Goal: Task Accomplishment & Management: Manage account settings

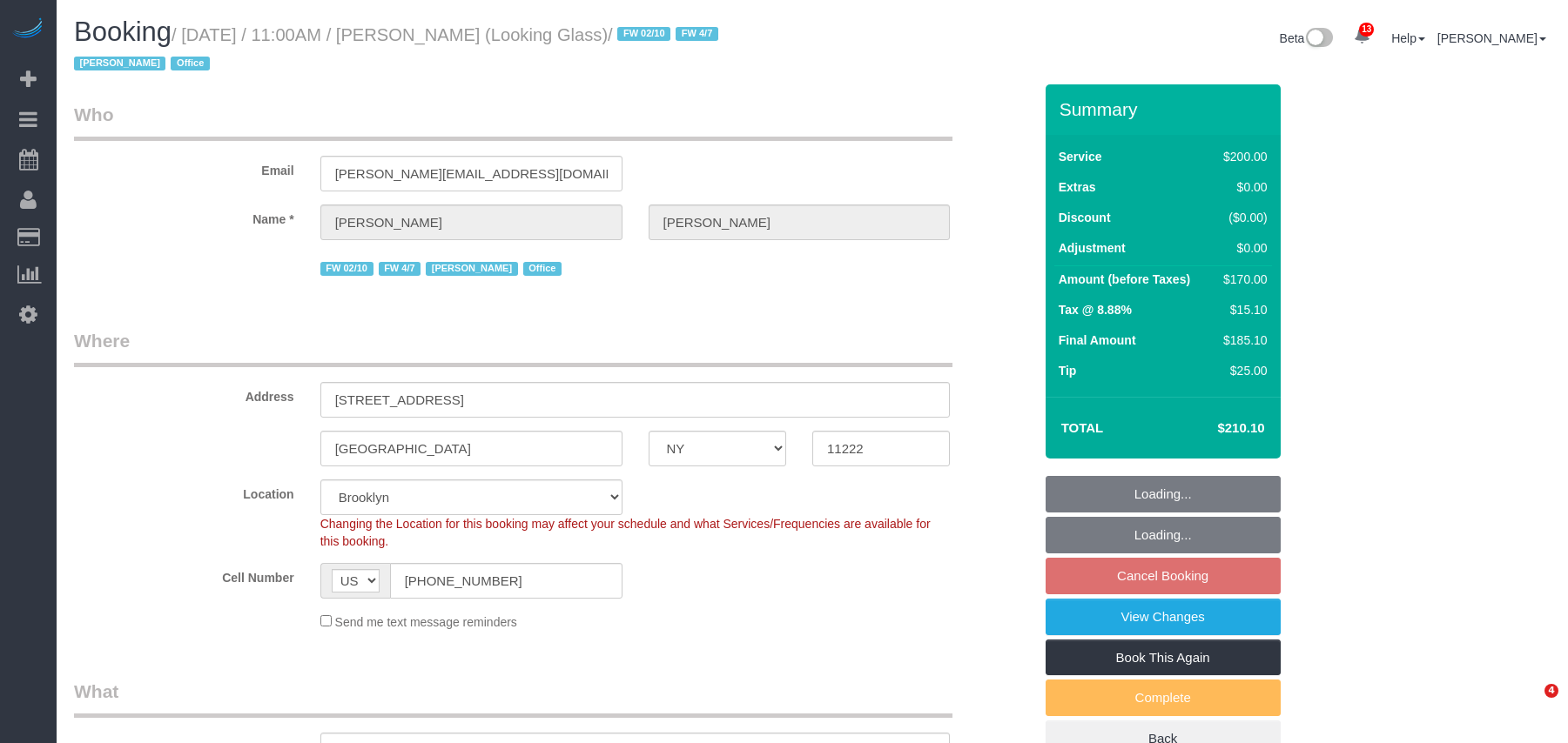
select select "NY"
select select "150"
select select "string:stripe-pm_1Pk9r74VGloSiKo7ygf3bK1Q"
select select "number:59"
select select "number:73"
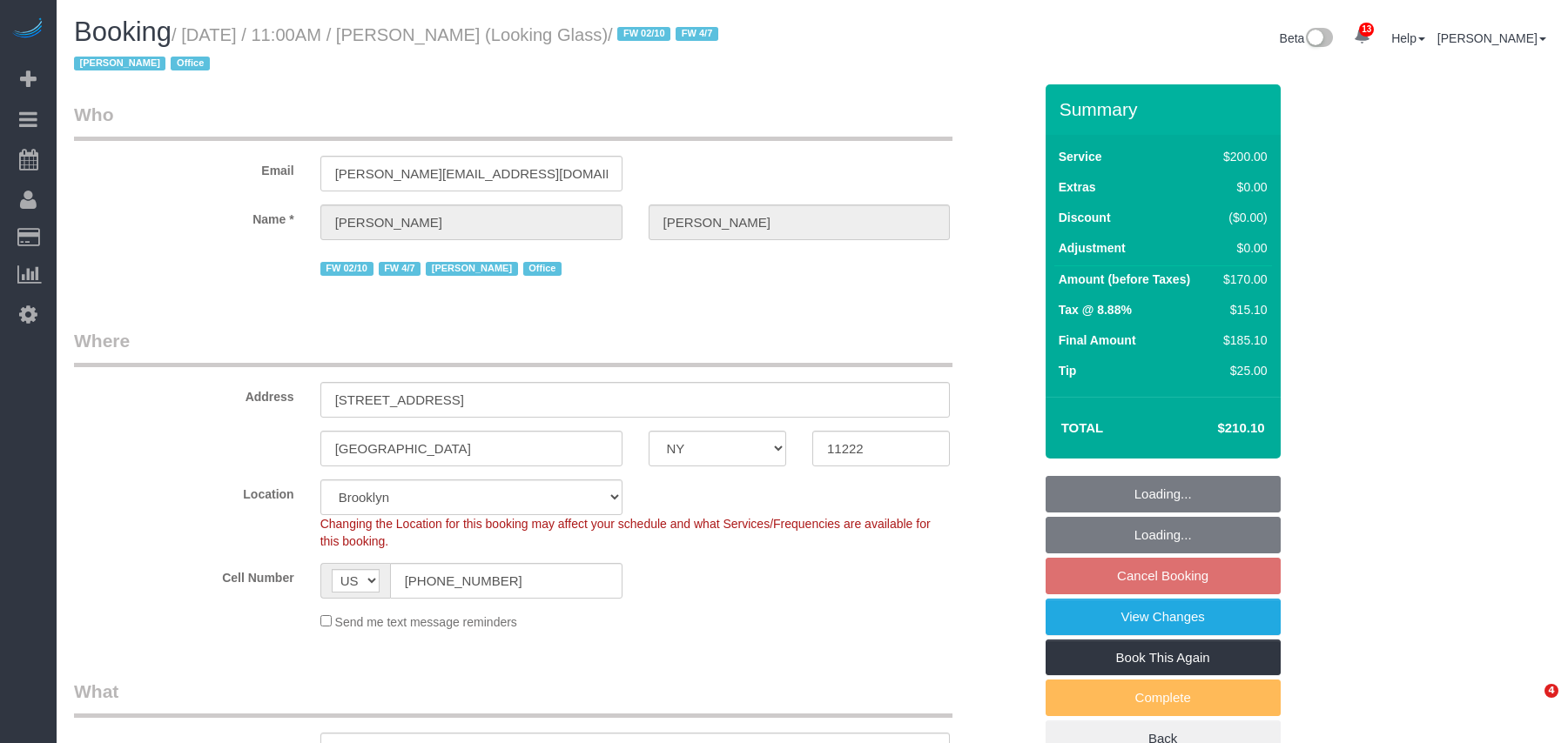
select select "number:15"
select select "number:5"
select select "object:1344"
select select "spot4"
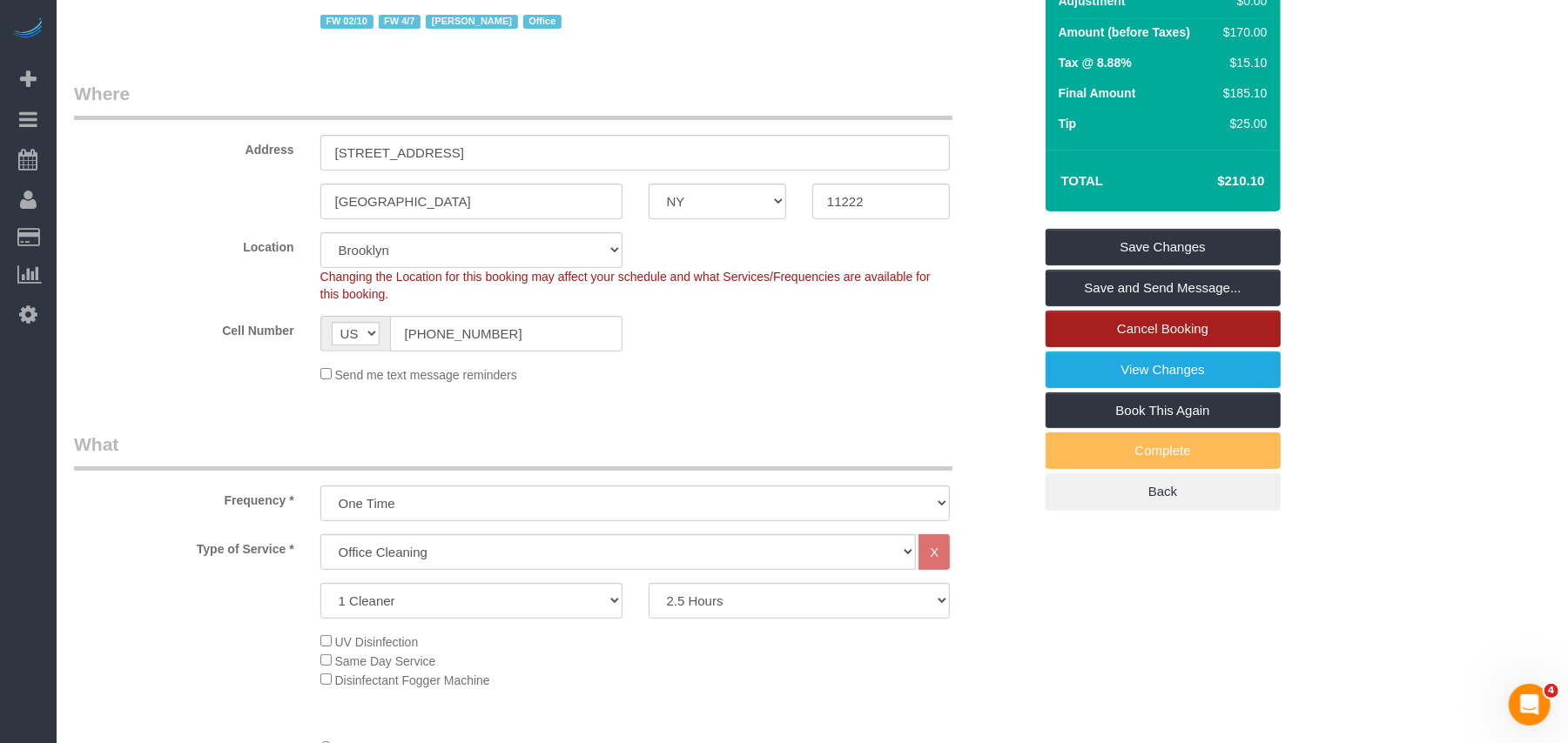
scroll to position [231, 0]
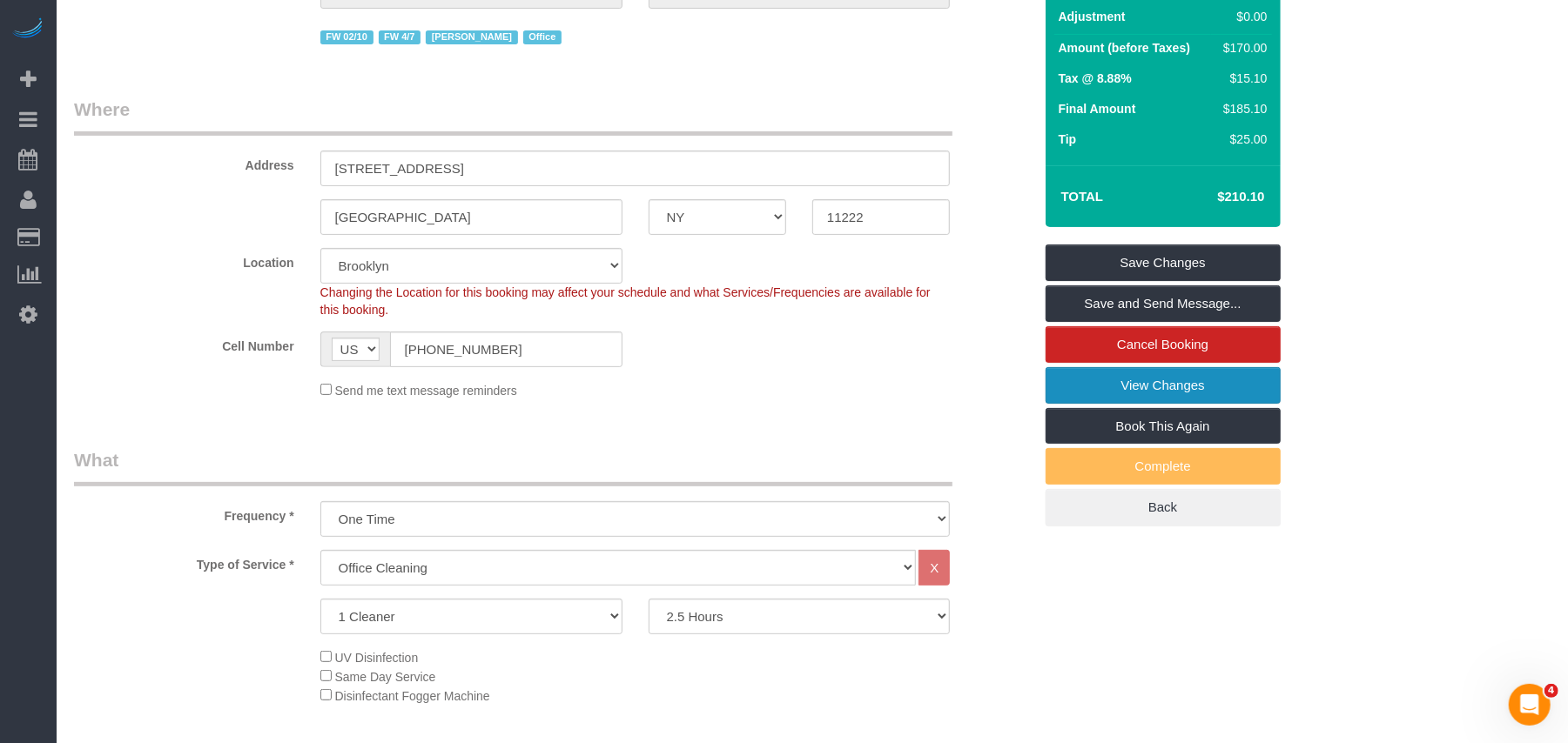
click at [1140, 381] on link "View Changes" at bounding box center [1163, 386] width 235 height 36
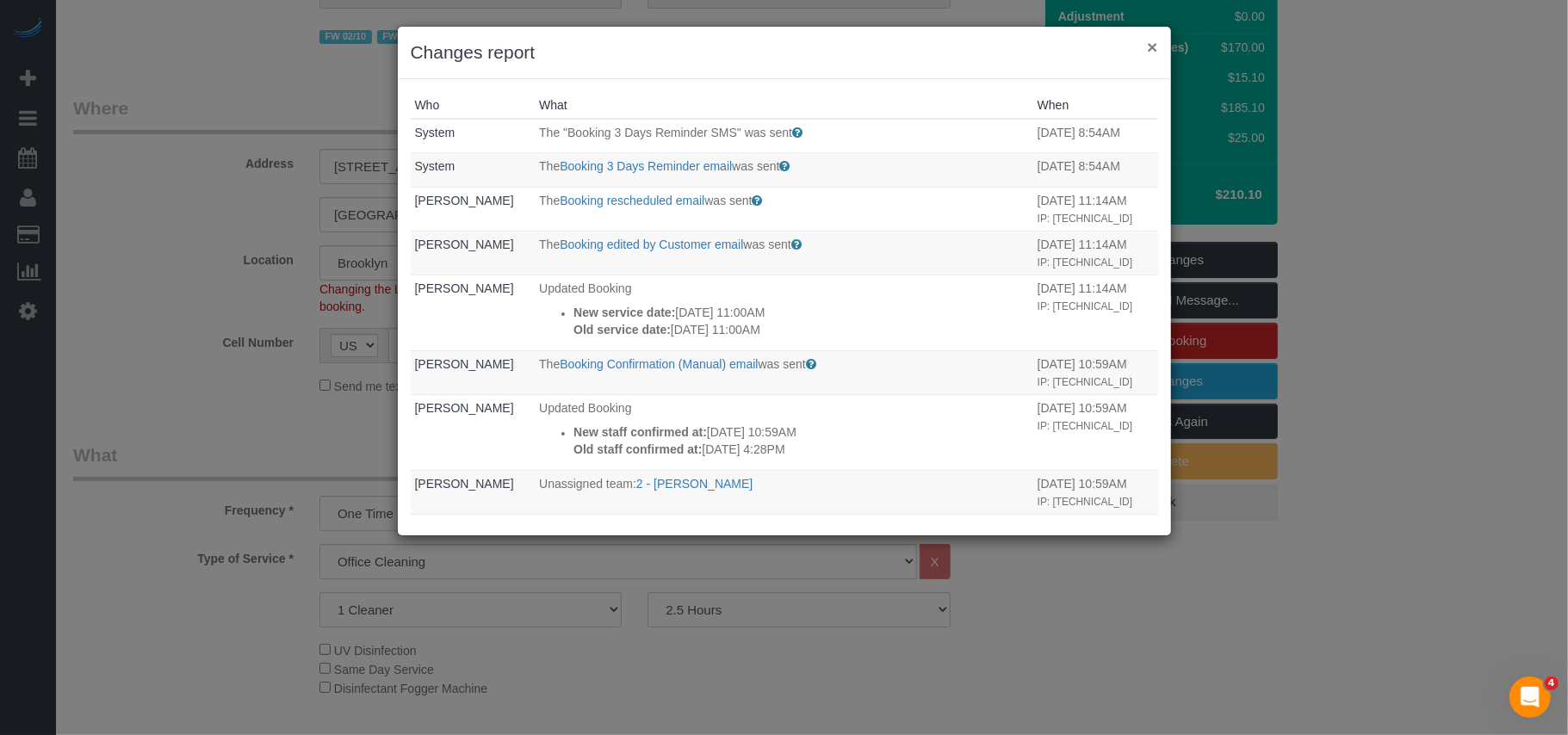
click at [1151, 45] on button "×" at bounding box center [1151, 47] width 10 height 19
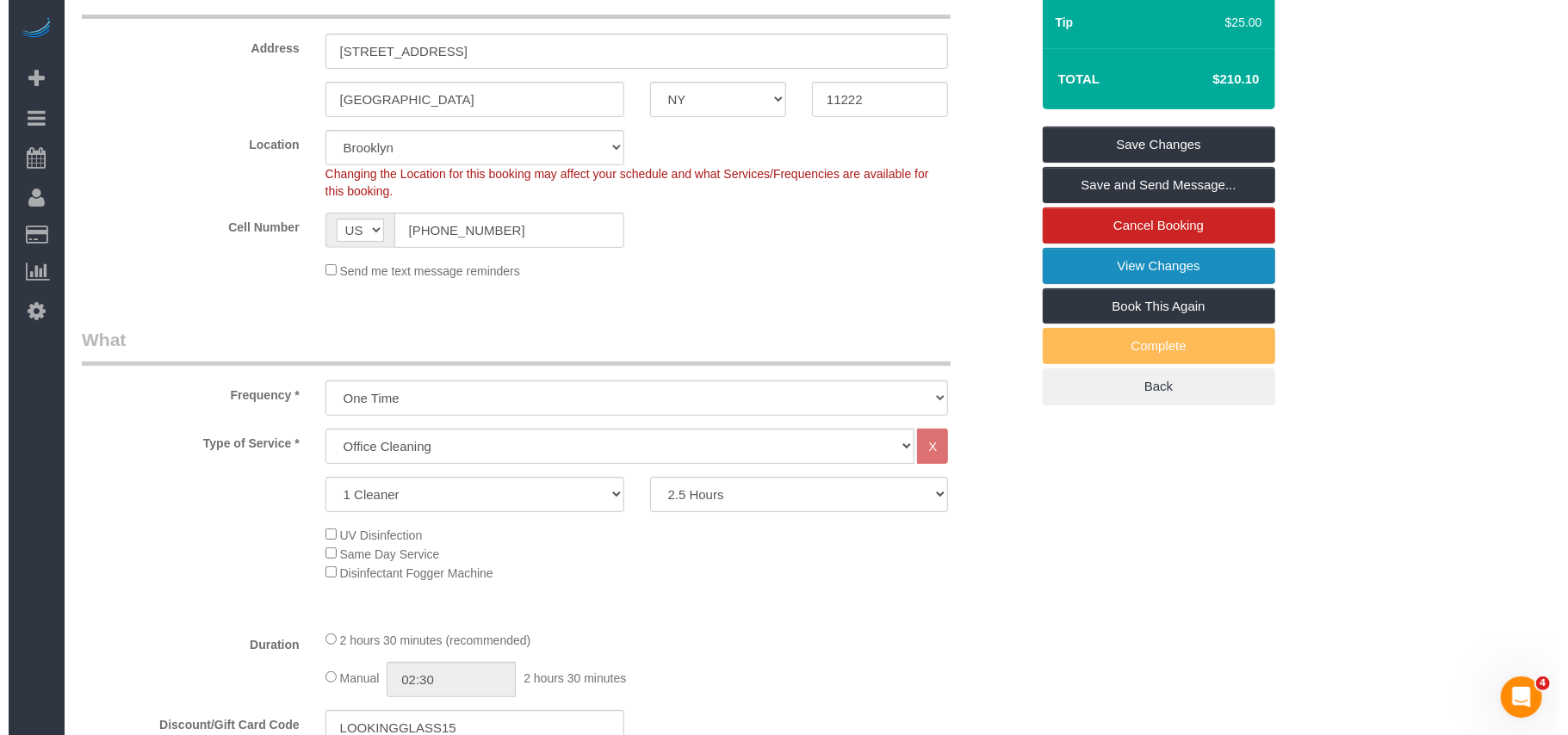
scroll to position [115, 0]
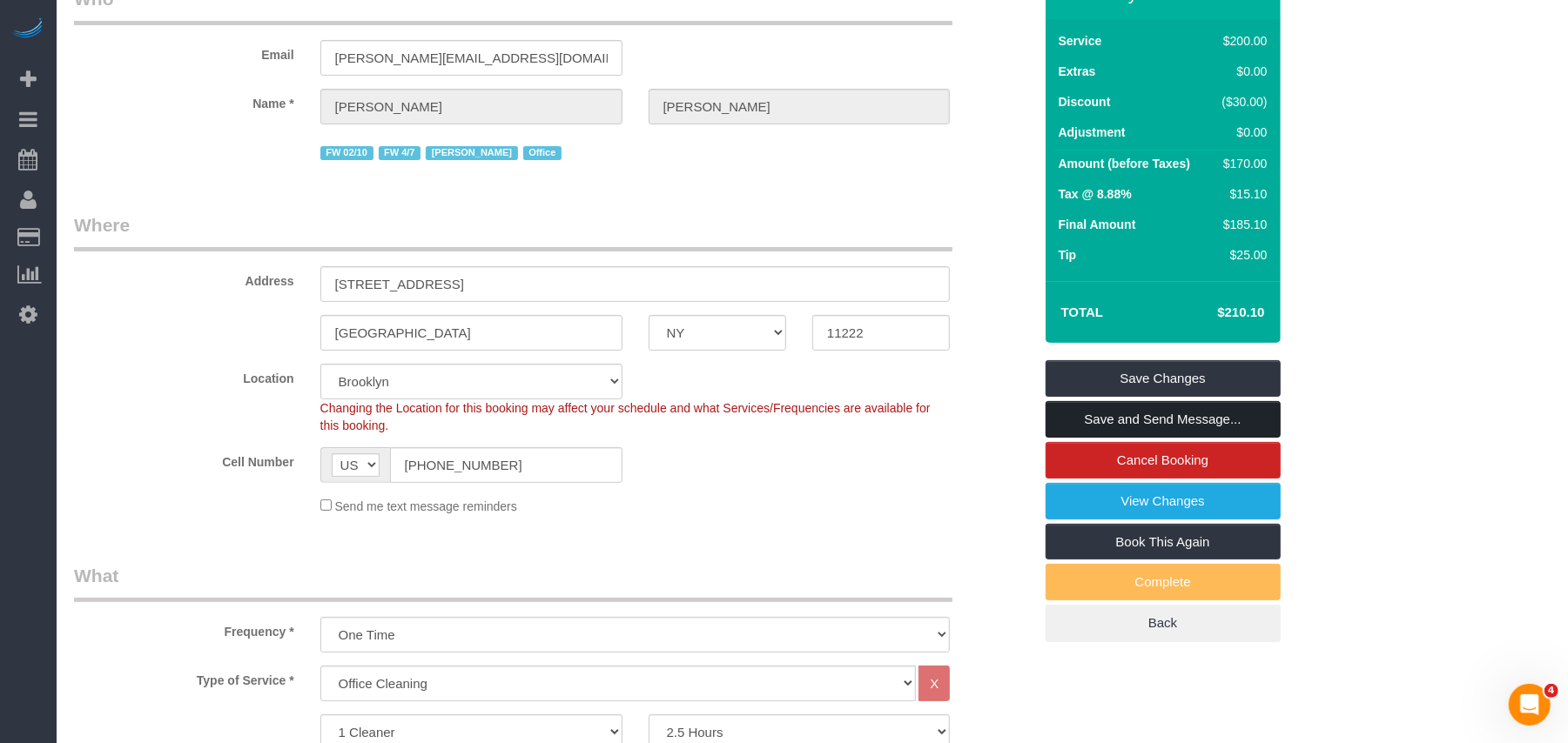
click at [1151, 415] on link "Save and Send Message..." at bounding box center [1163, 419] width 235 height 36
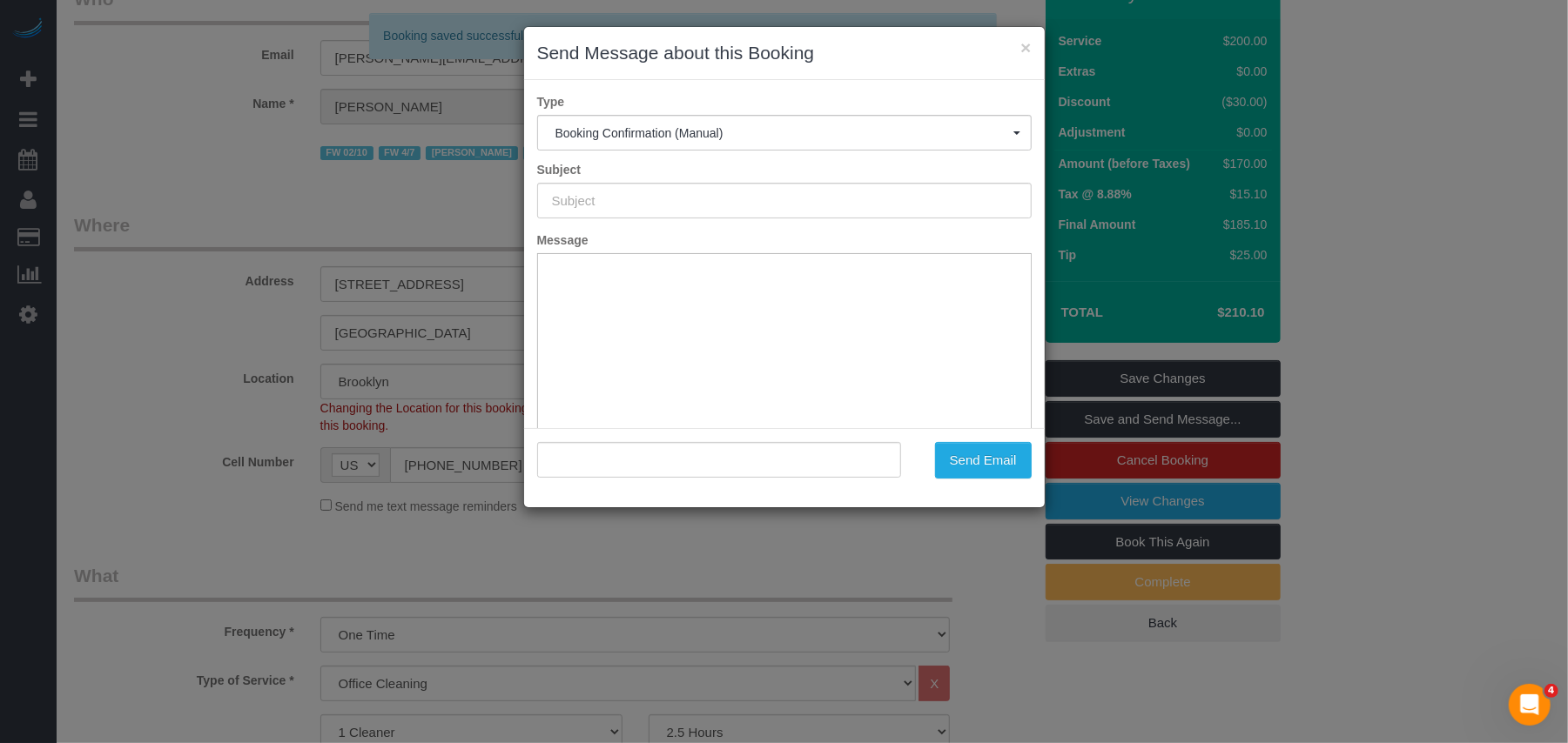
type input "Cleaning Confirmed for 09/09/2025 at 11:00am"
type input ""Thomas Galarce" <thomas@lookingglassfactory.com>"
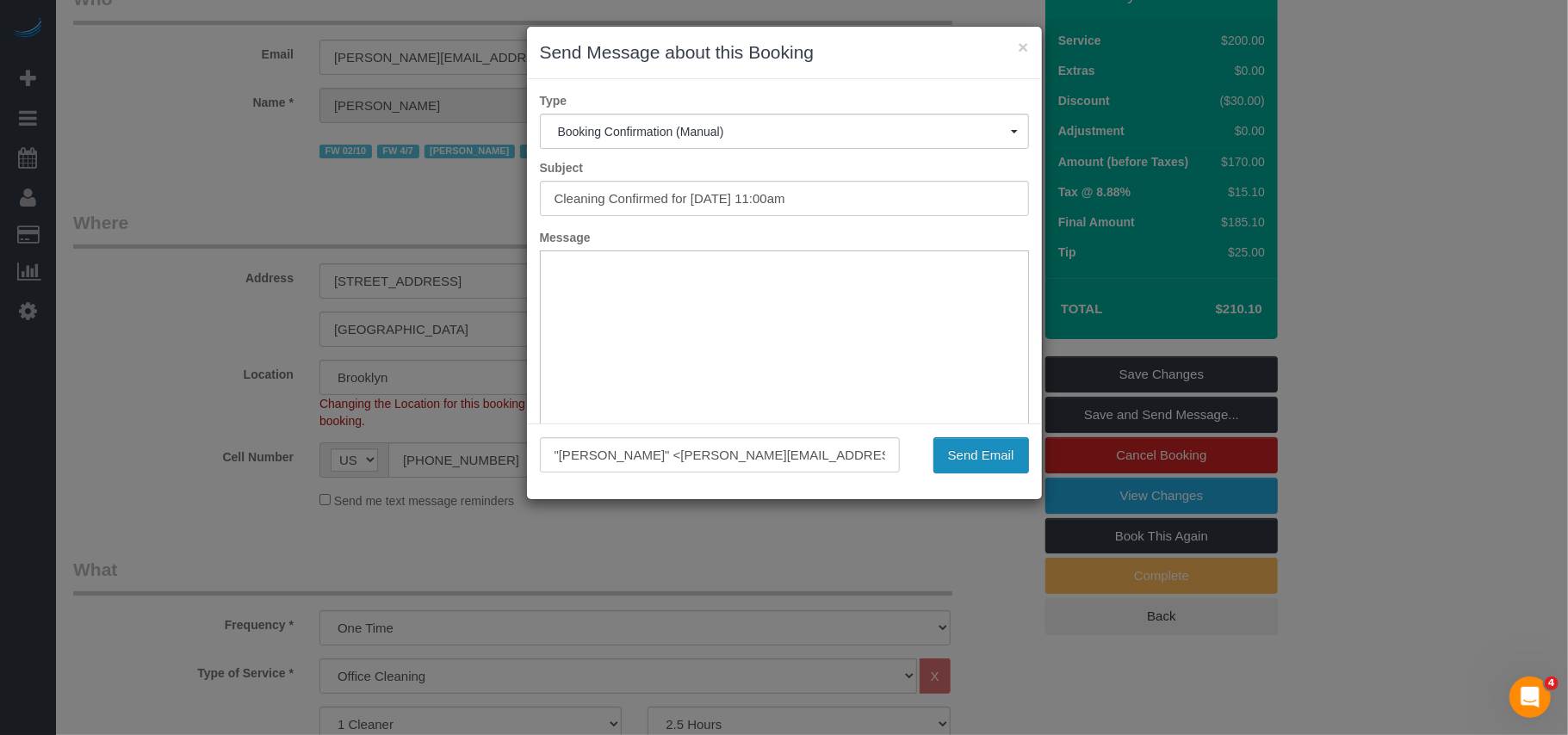
click at [942, 458] on button "Send Email" at bounding box center [980, 455] width 95 height 36
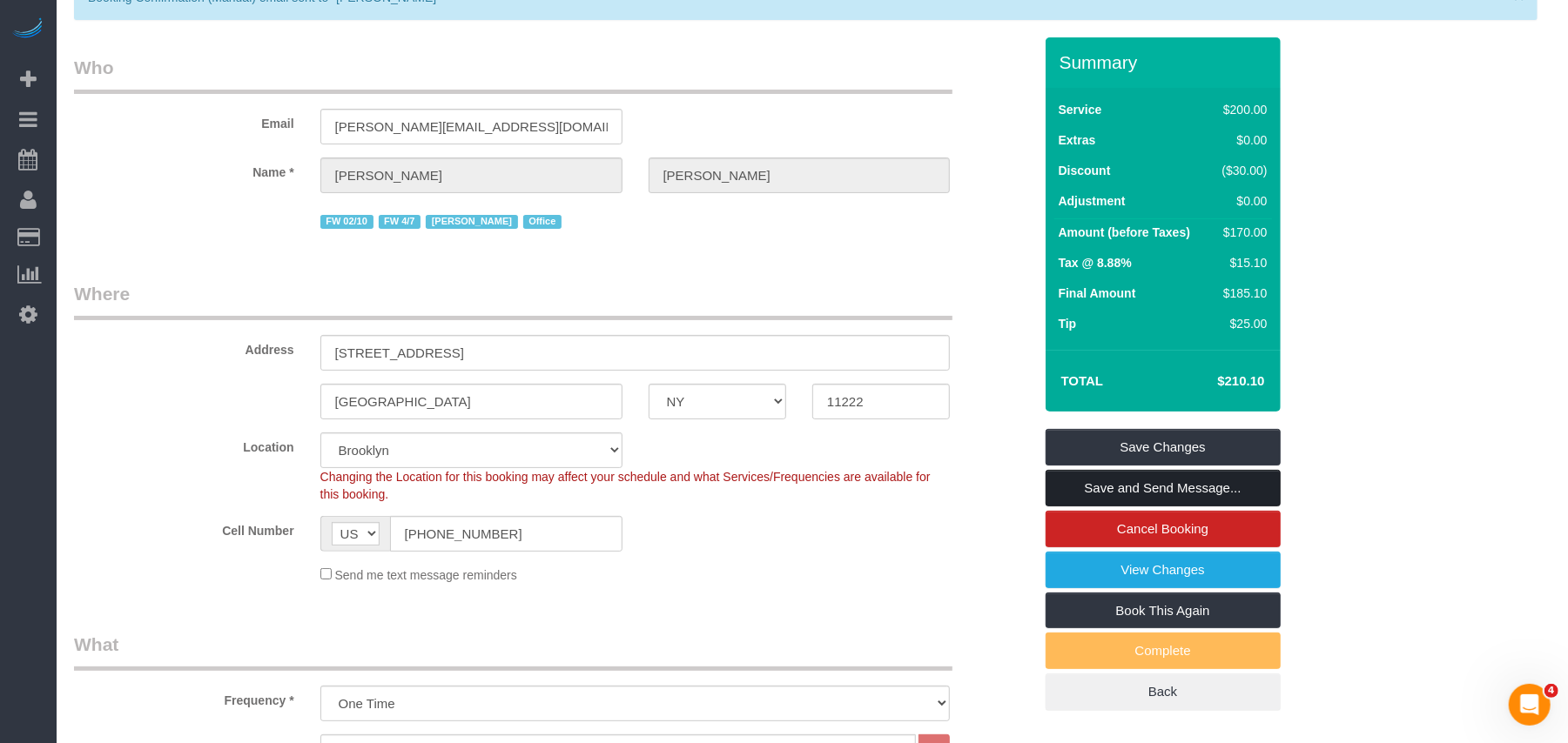
scroll to position [0, 0]
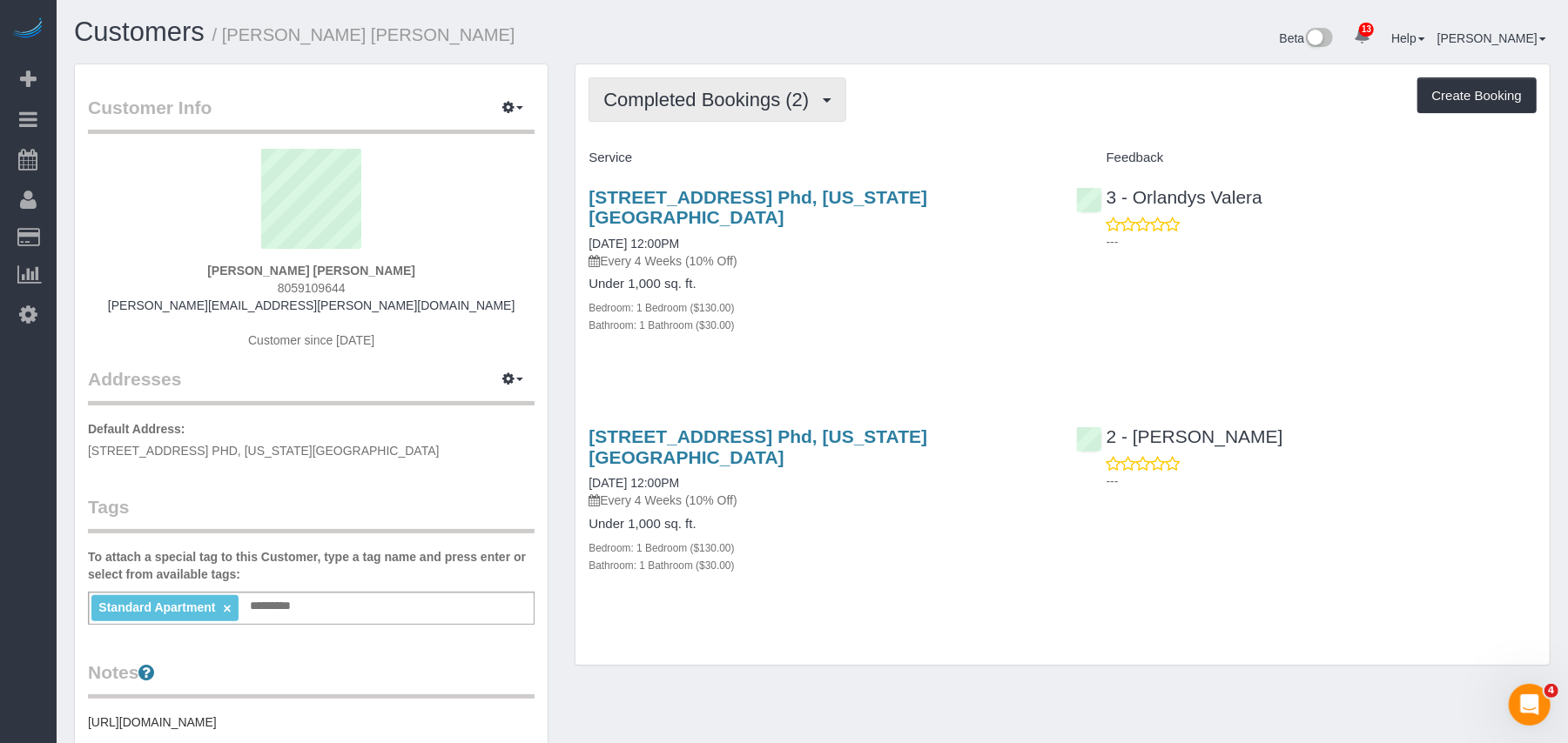
click at [712, 111] on button "Completed Bookings (2)" at bounding box center [717, 99] width 257 height 44
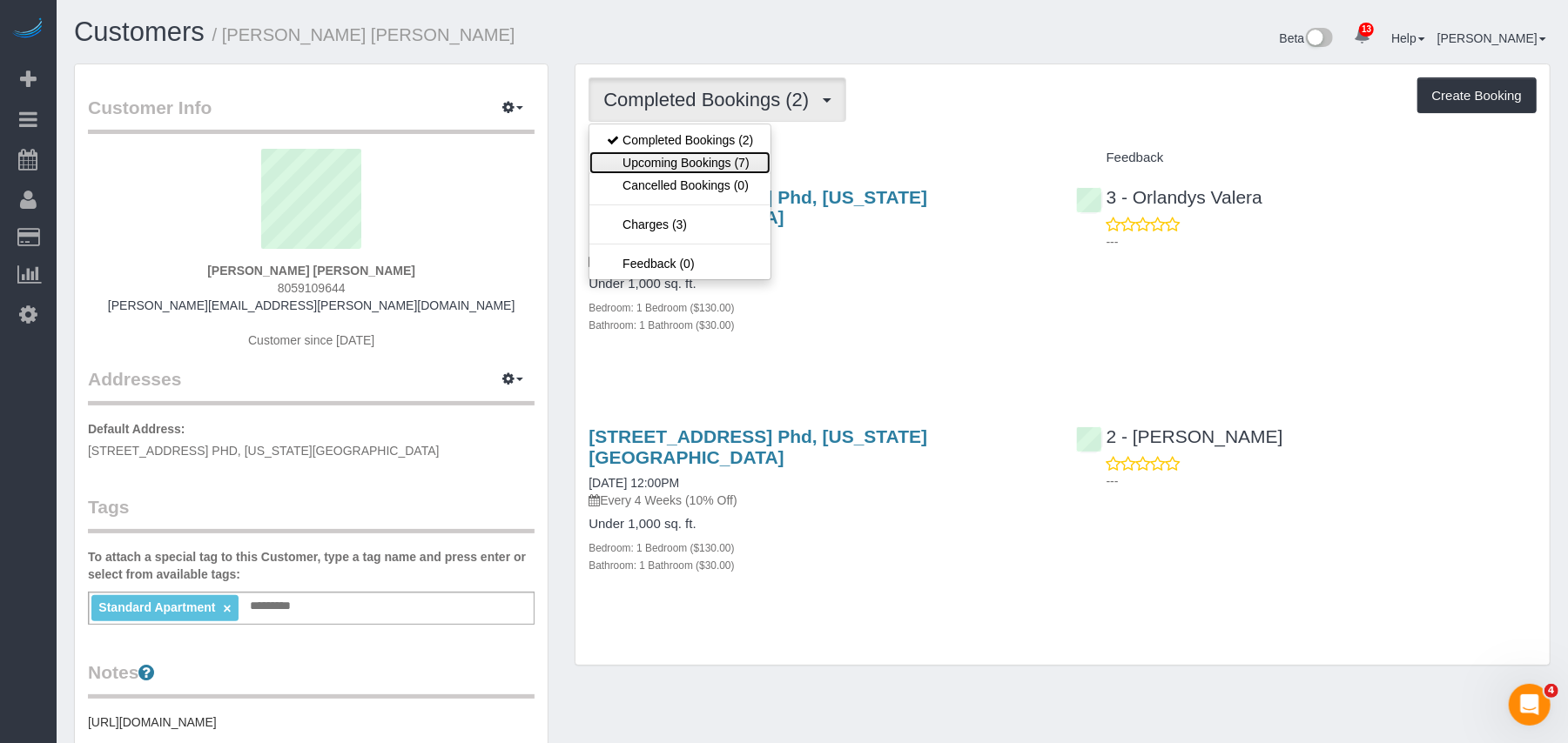
click at [702, 160] on link "Upcoming Bookings (7)" at bounding box center [681, 163] width 182 height 22
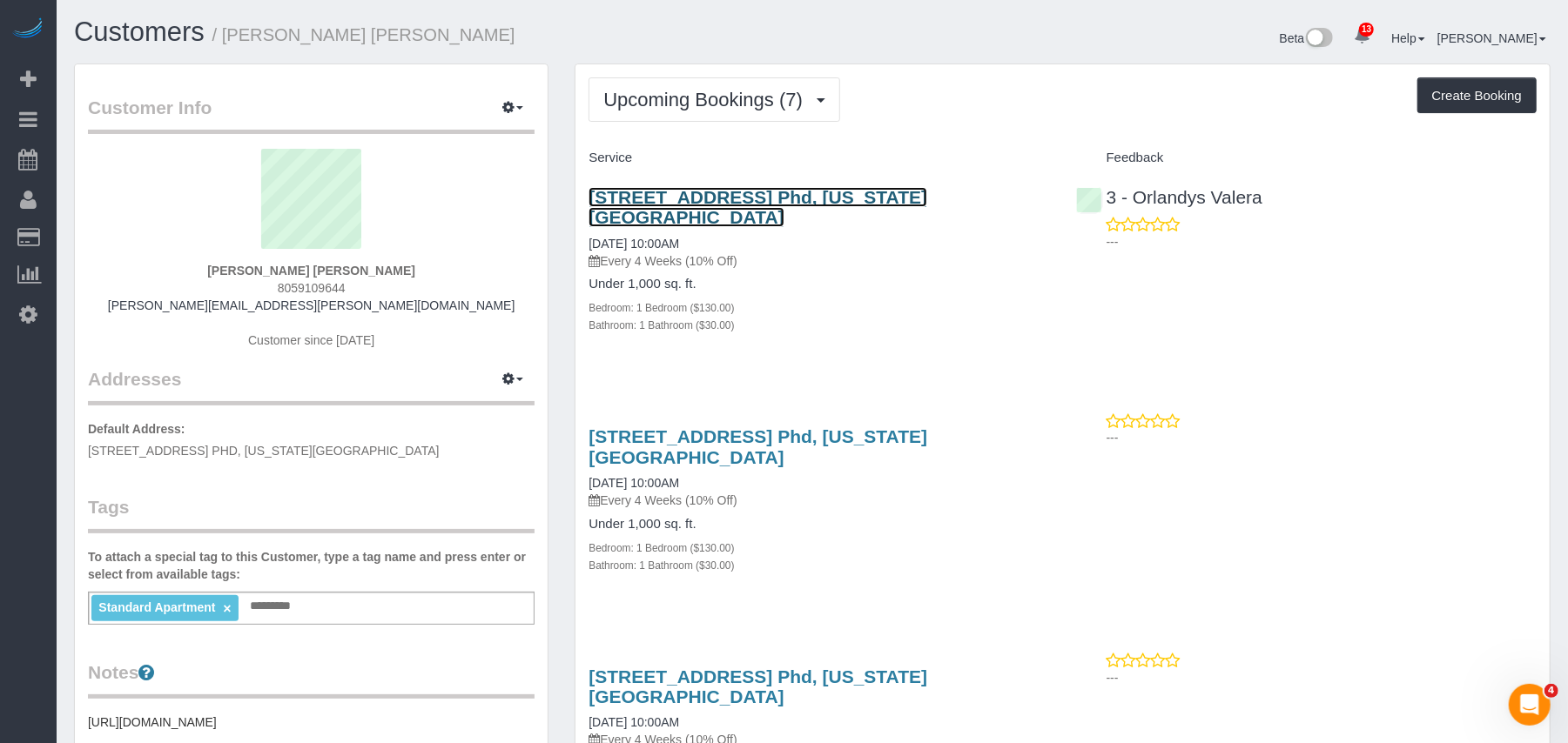
click at [687, 195] on link "225 East 34th Street, Apt. Phd, New York, NY 10016" at bounding box center [758, 207] width 339 height 40
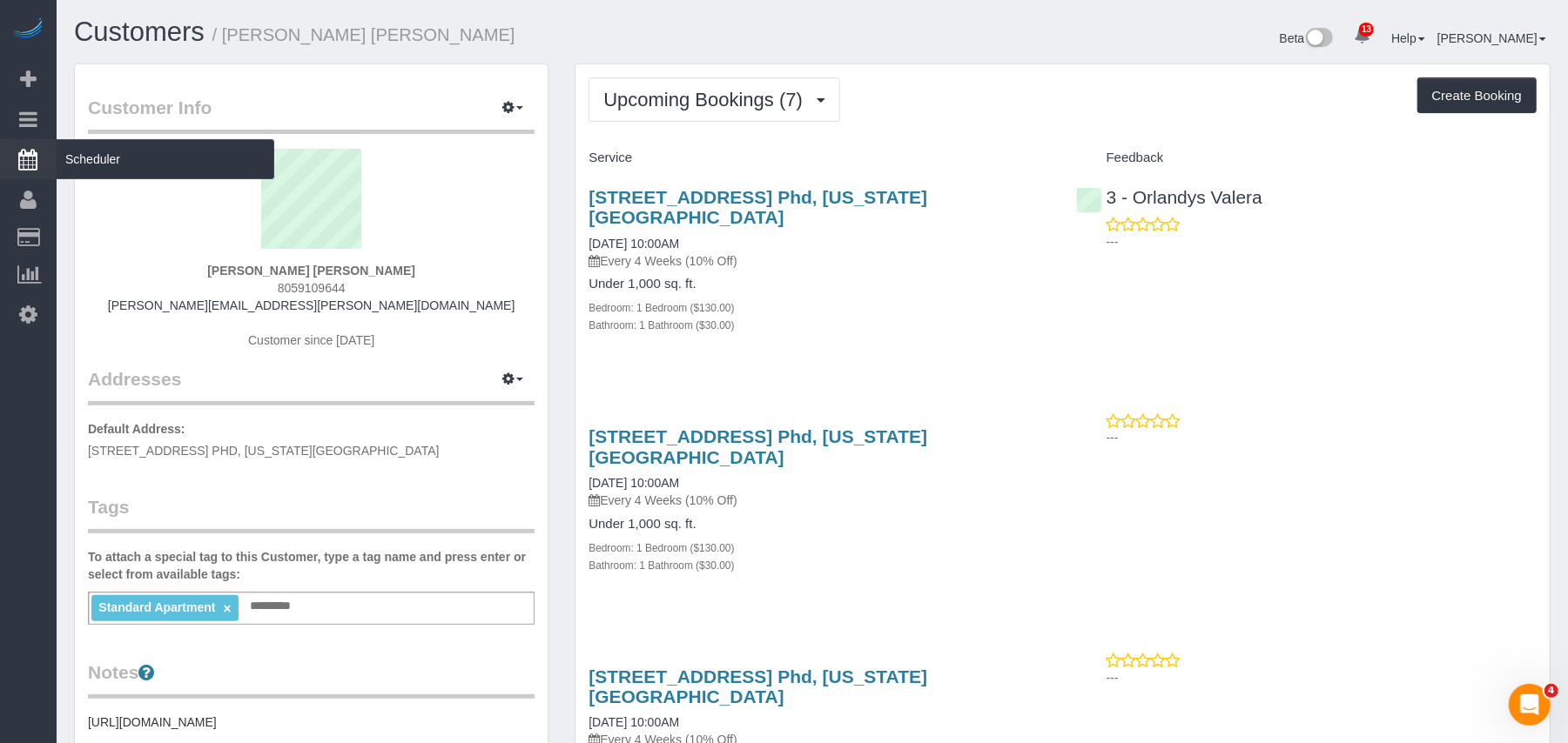
click at [71, 231] on link "Customers" at bounding box center [165, 237] width 218 height 35
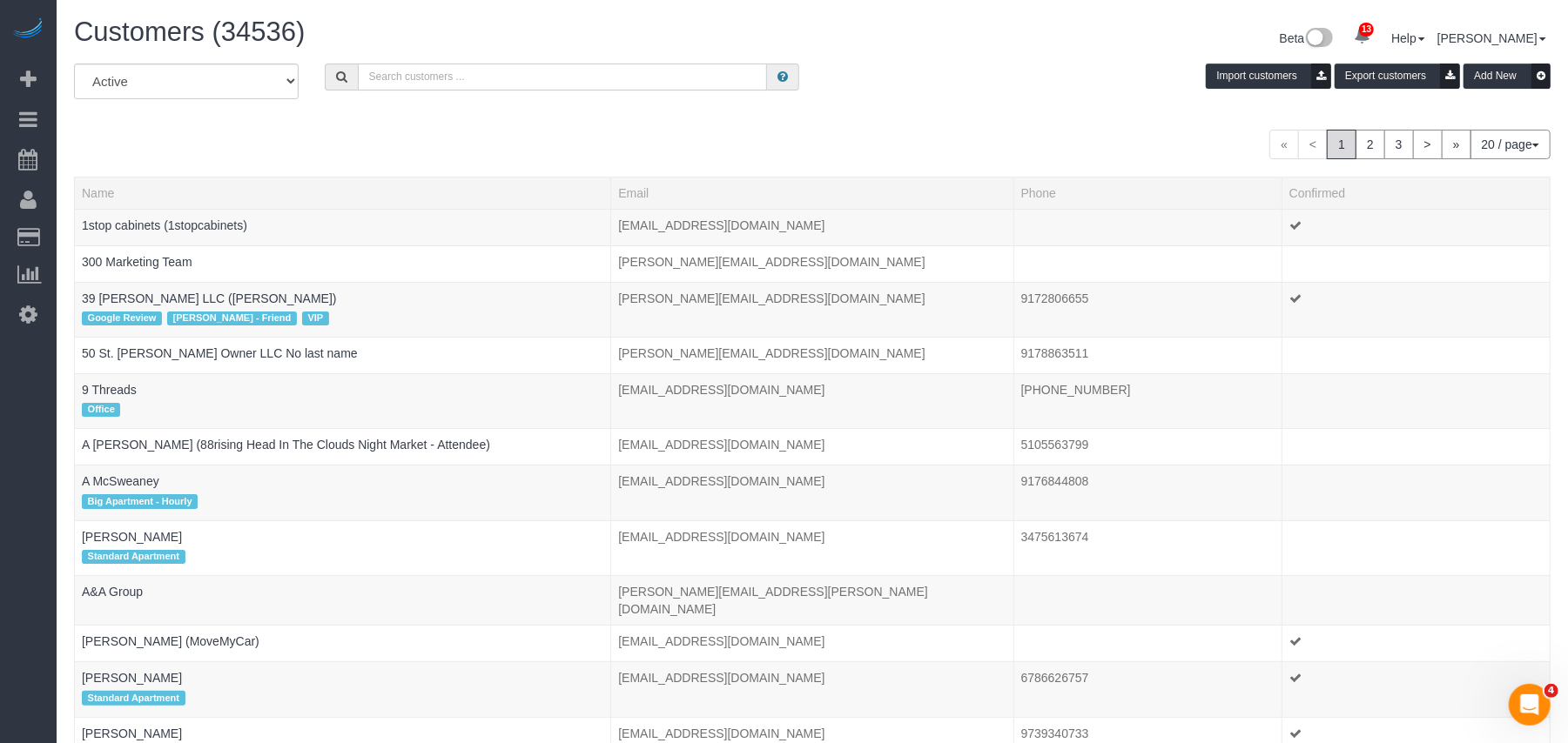
click at [404, 77] on input "text" at bounding box center [562, 77] width 409 height 27
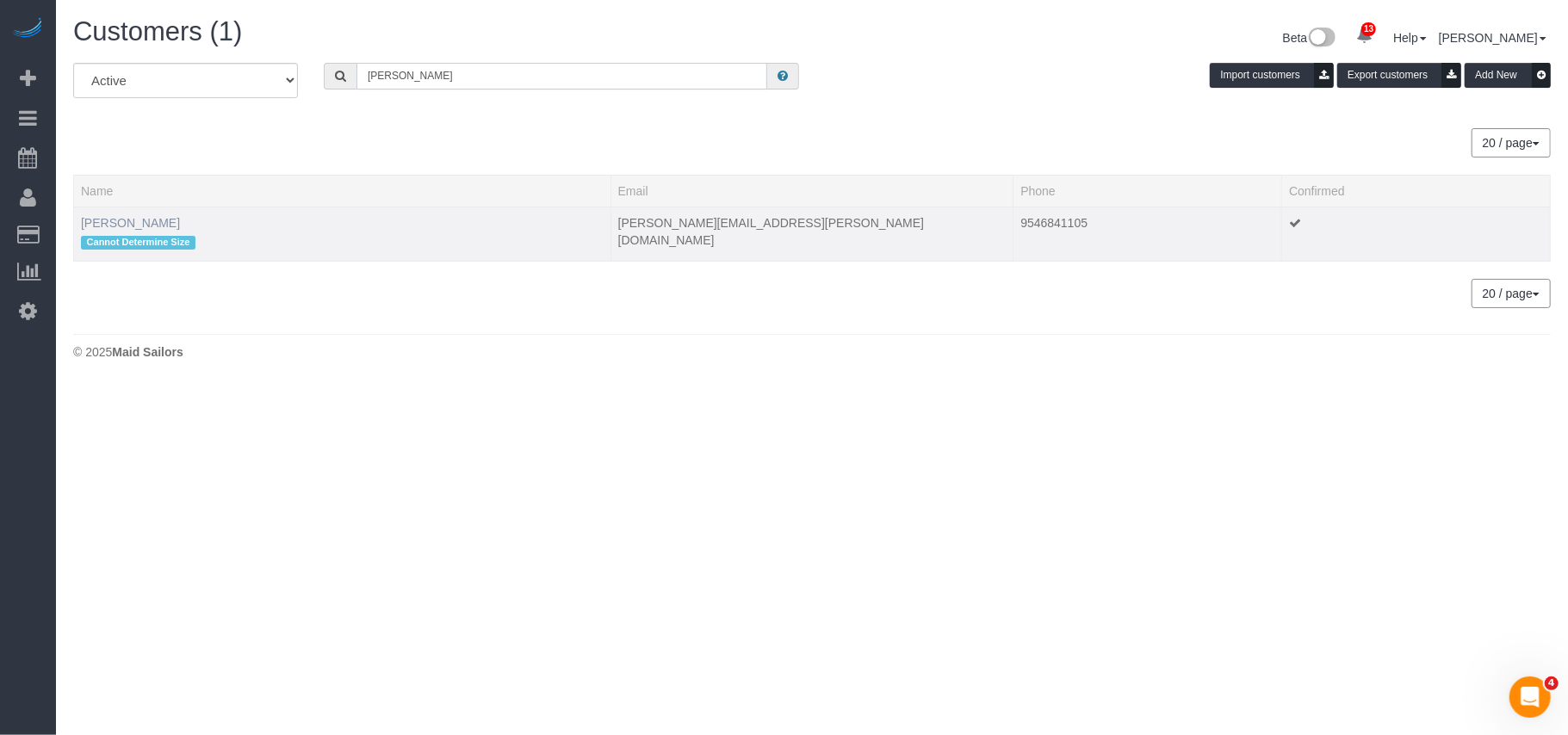
type input "[PERSON_NAME]"
click at [122, 228] on link "[PERSON_NAME]" at bounding box center [130, 223] width 99 height 14
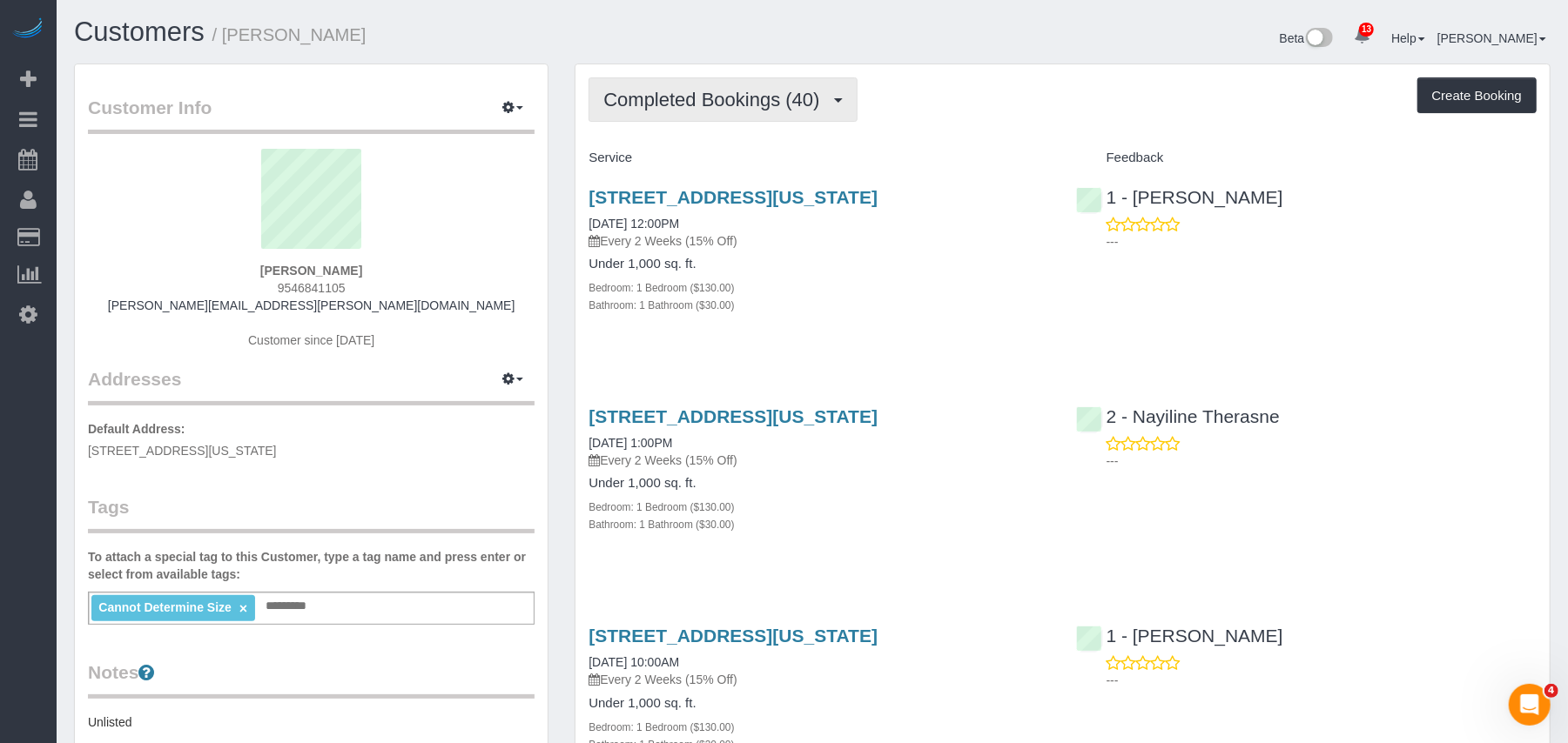
click at [765, 119] on button "Completed Bookings (40)" at bounding box center [723, 99] width 269 height 44
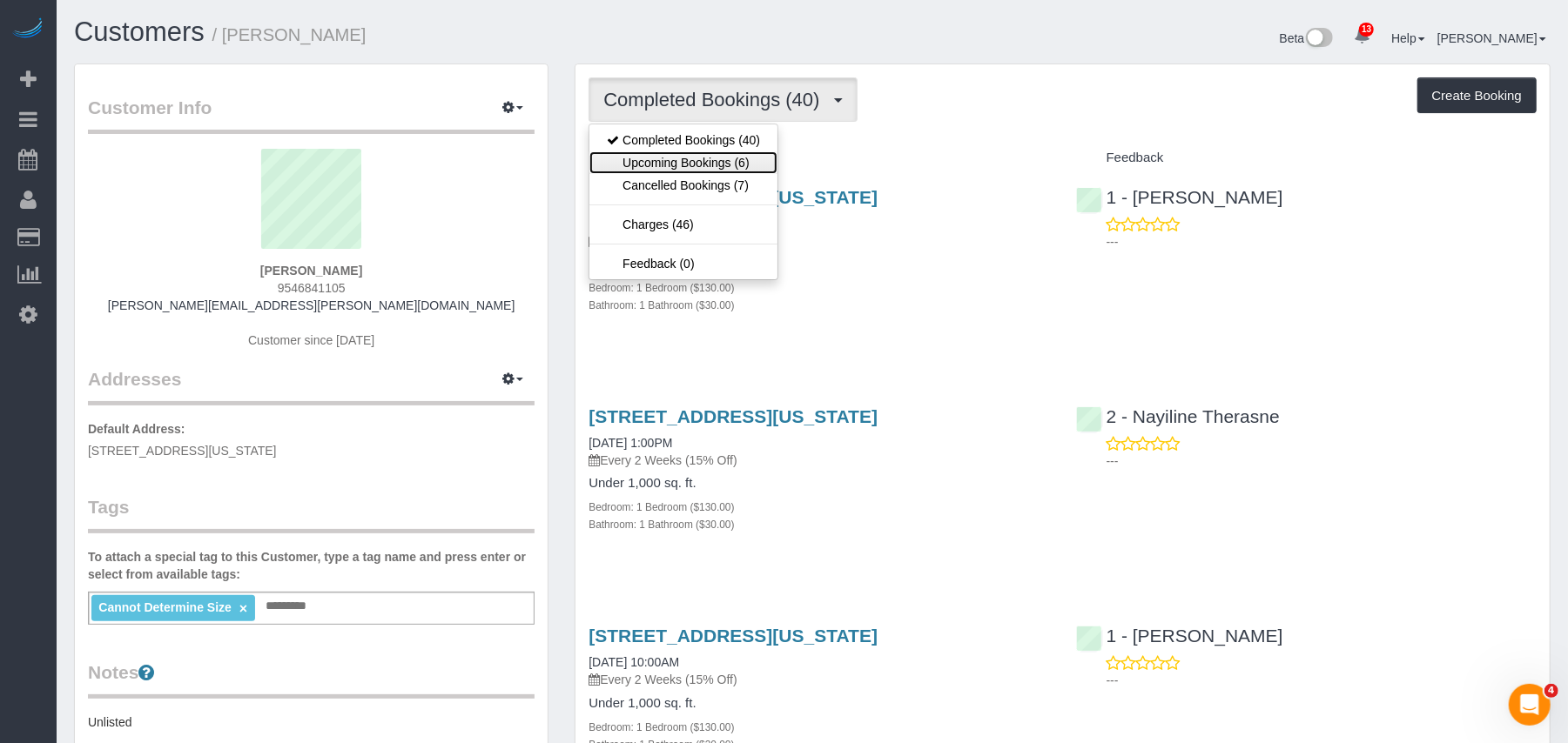
click at [754, 162] on link "Upcoming Bookings (6)" at bounding box center [683, 163] width 188 height 22
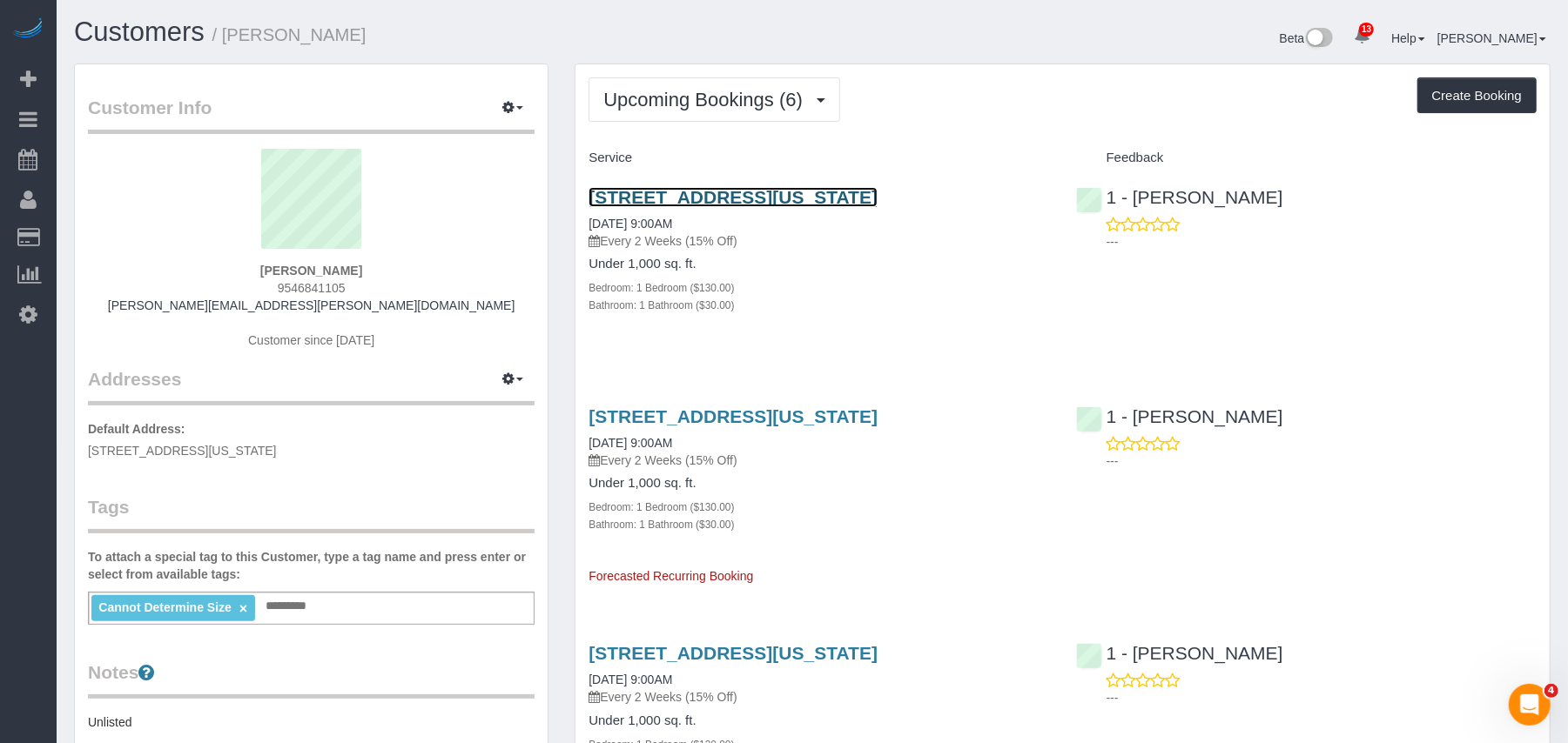
click at [702, 199] on link "45 Wall Street, Apt. 303, New York, NY 10005" at bounding box center [733, 197] width 289 height 20
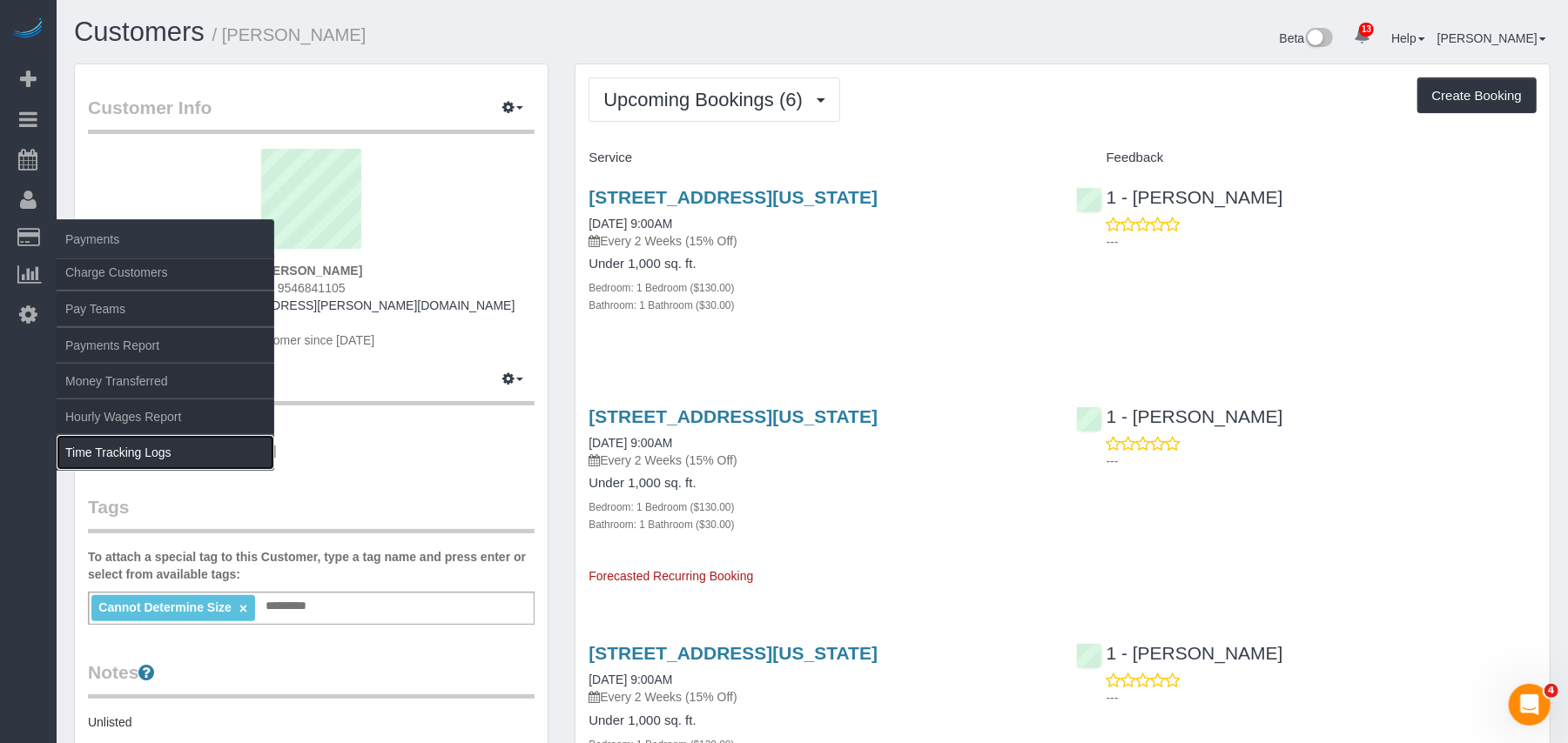
click at [137, 446] on link "Time Tracking Logs" at bounding box center [165, 452] width 218 height 35
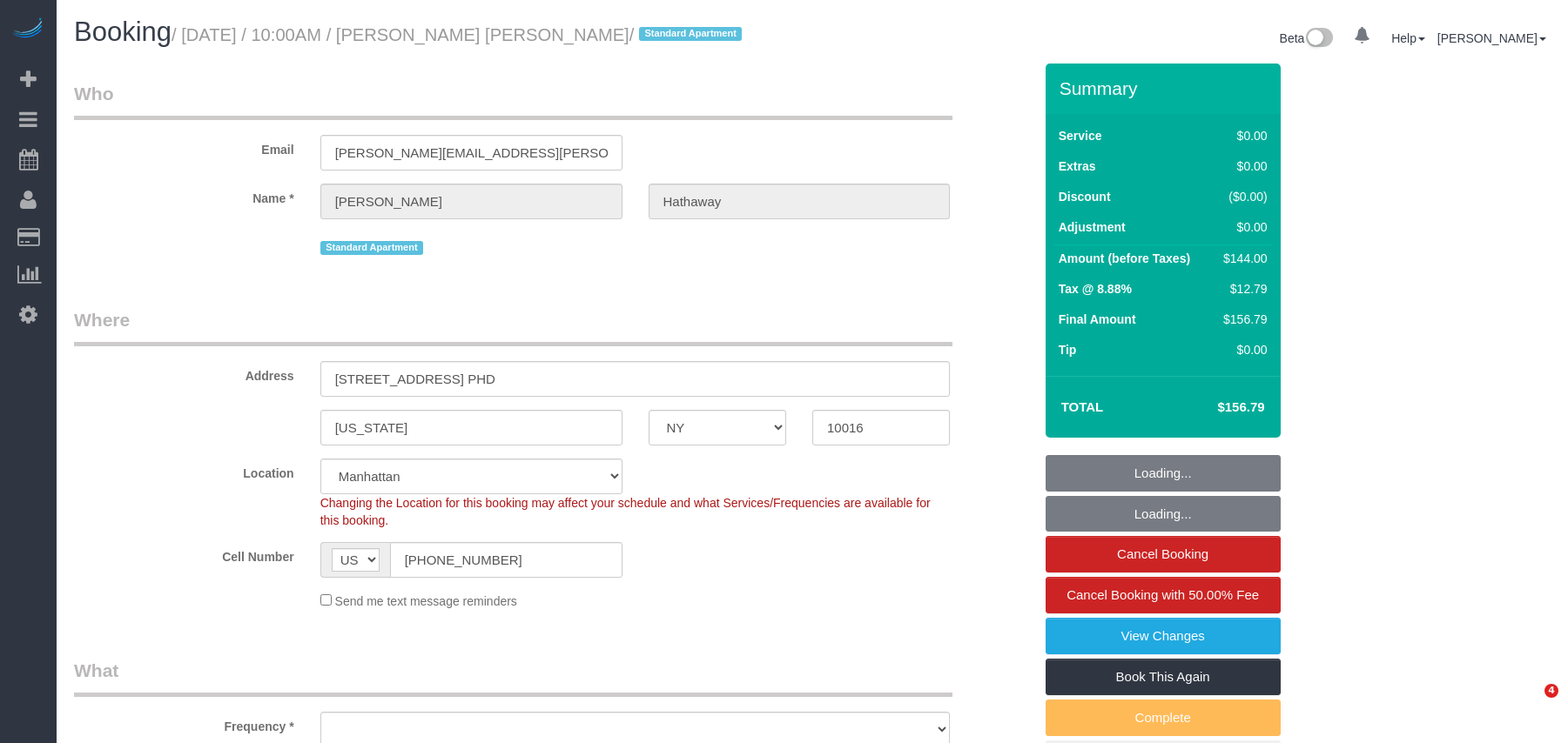
select select "NY"
select select "1"
select select "number:58"
select select "number:71"
select select "number:15"
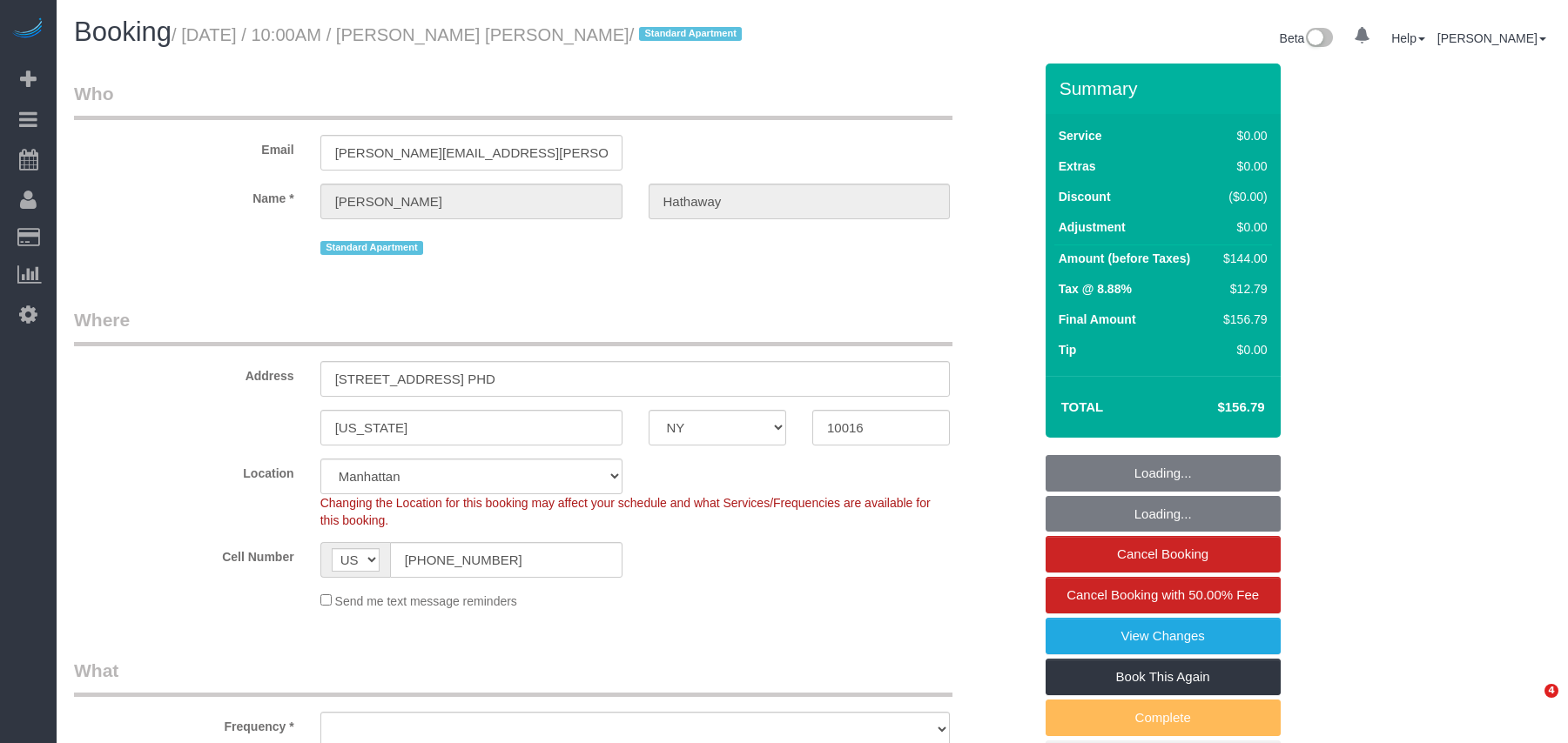
select select "number:6"
select select "string:stripe-pm_1RjscA4VGloSiKo7RDUB0toD"
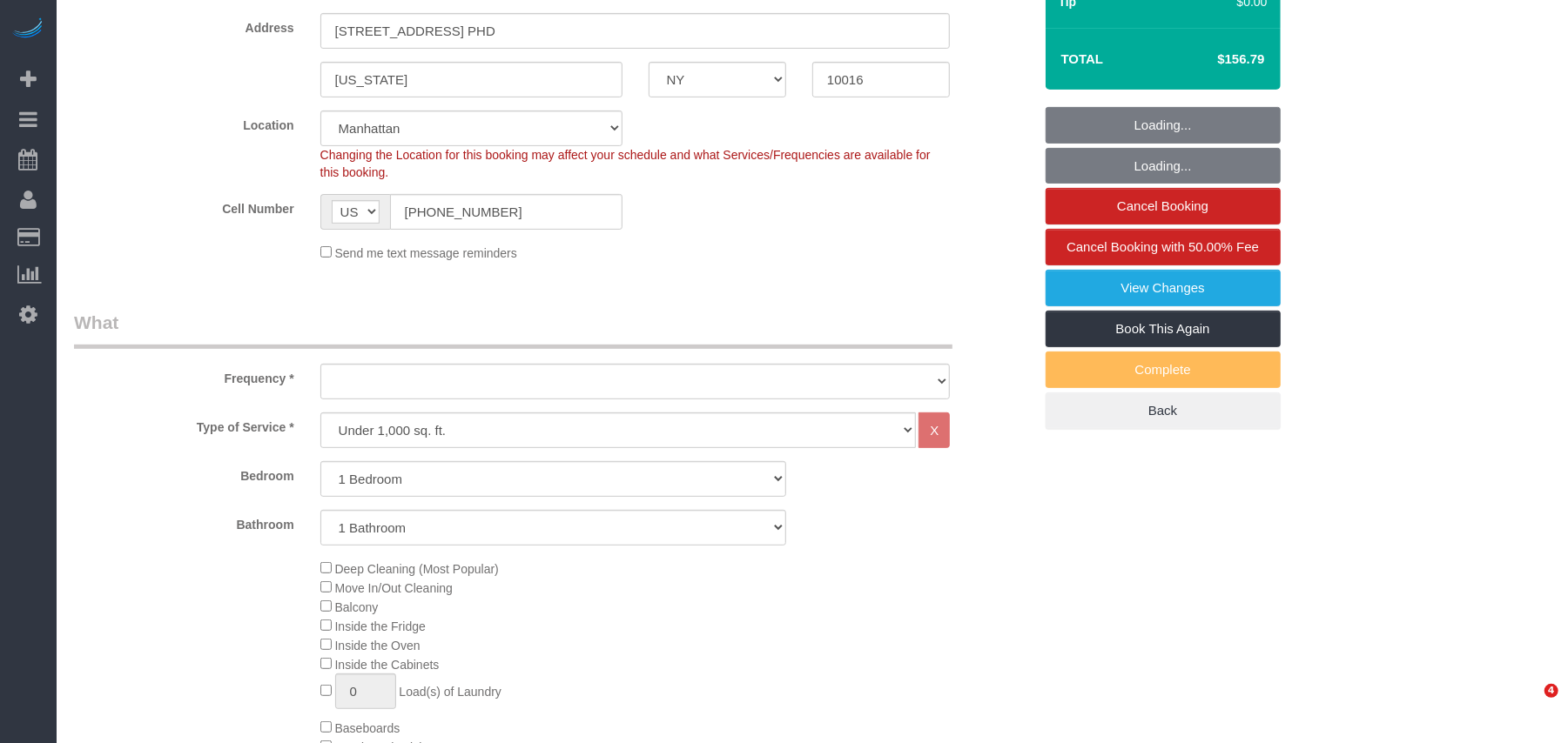
select select "1"
select select "object:1035"
select select "spot1"
select select "object:1447"
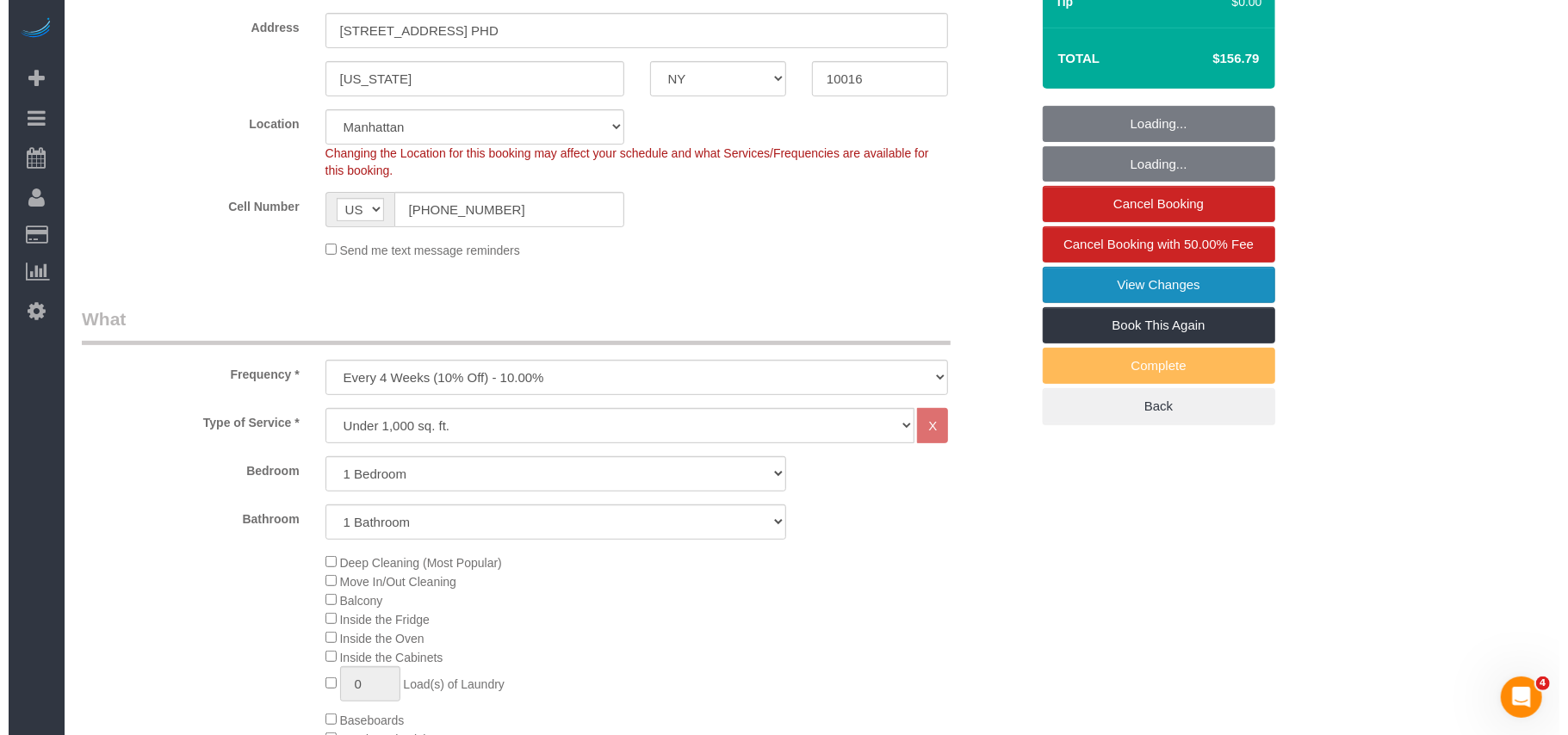
scroll to position [0, 0]
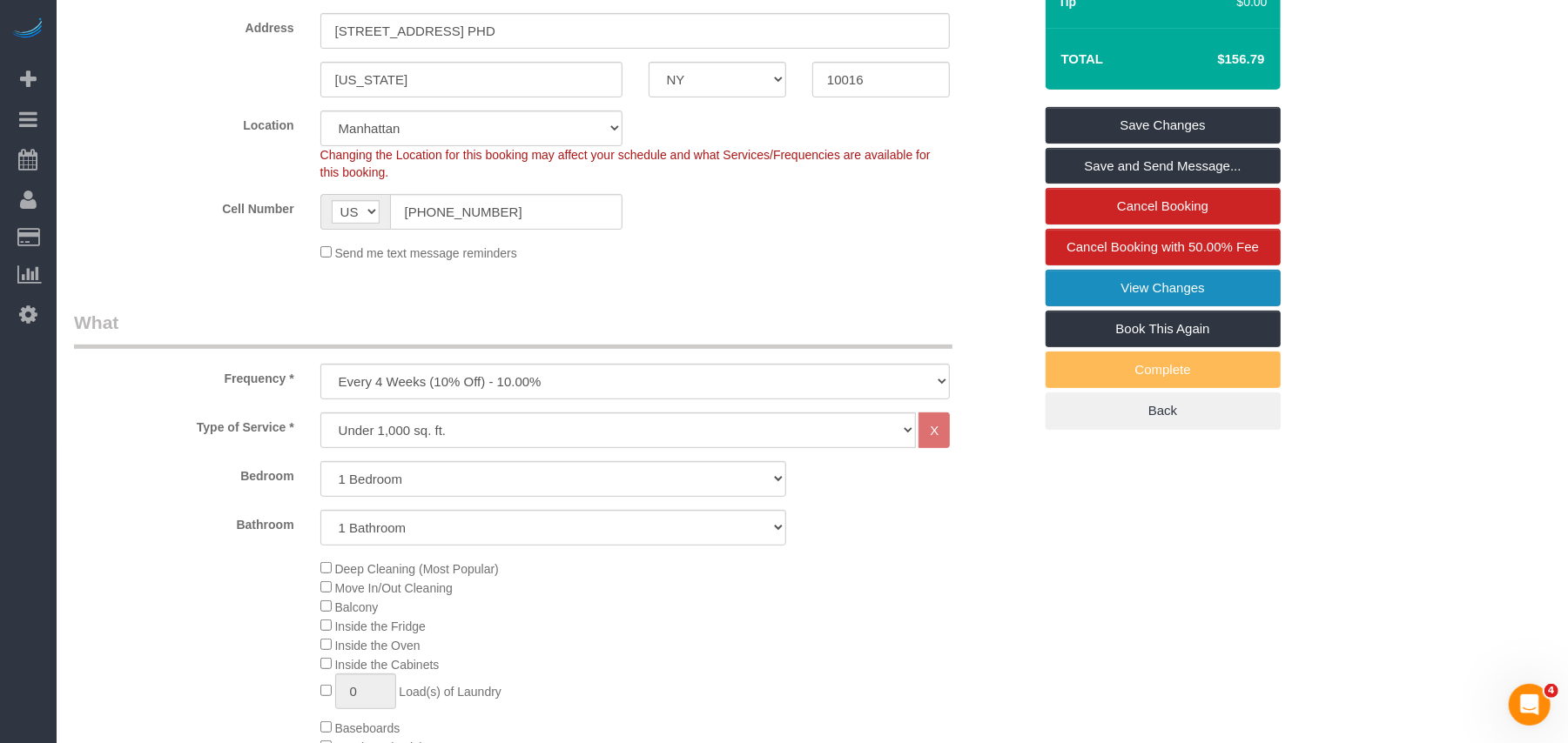
click at [1093, 303] on link "View Changes" at bounding box center [1163, 287] width 235 height 36
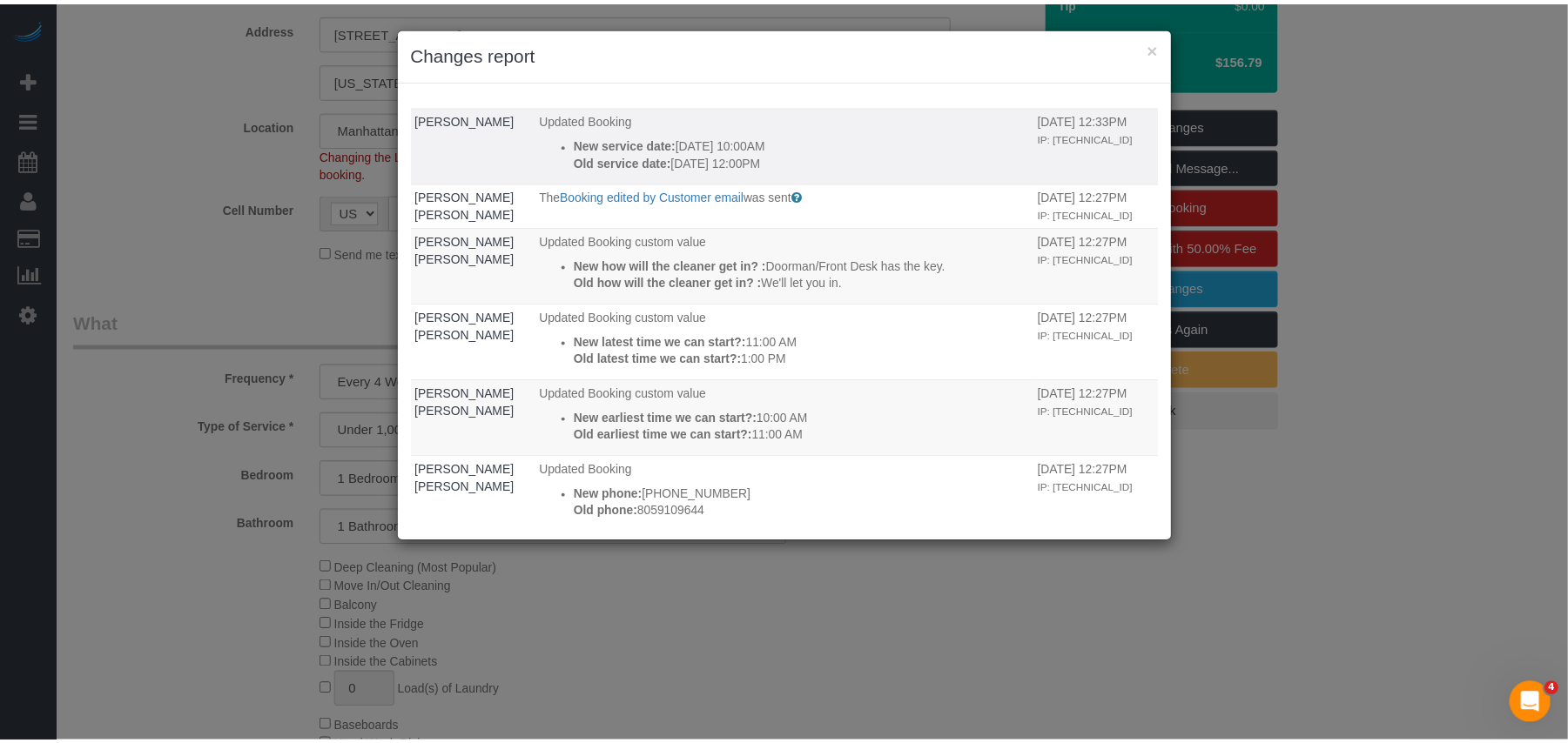
scroll to position [464, 0]
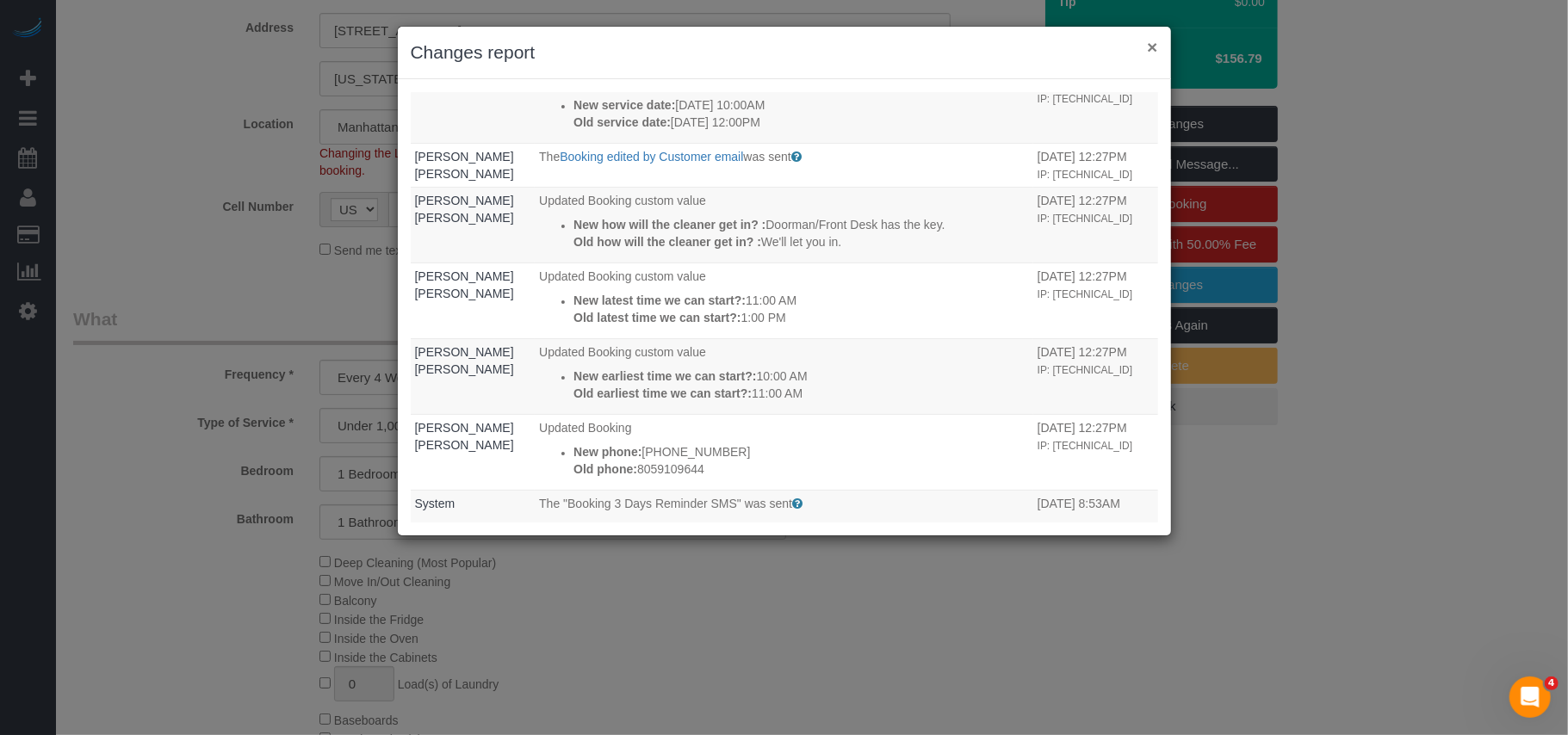
drag, startPoint x: 1157, startPoint y: 52, endPoint x: 1149, endPoint y: 56, distance: 8.9
click at [1157, 52] on button "×" at bounding box center [1151, 47] width 10 height 19
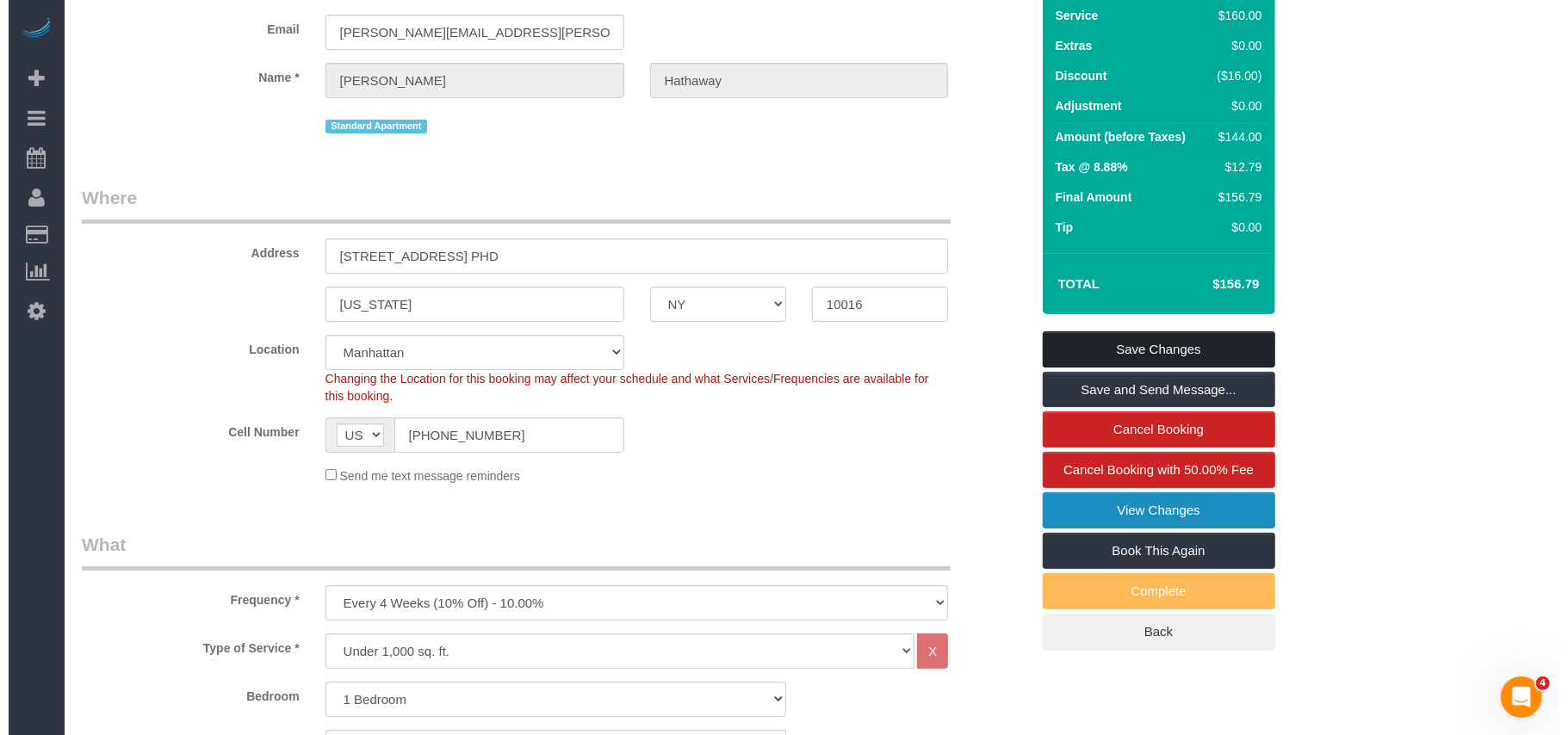
scroll to position [0, 0]
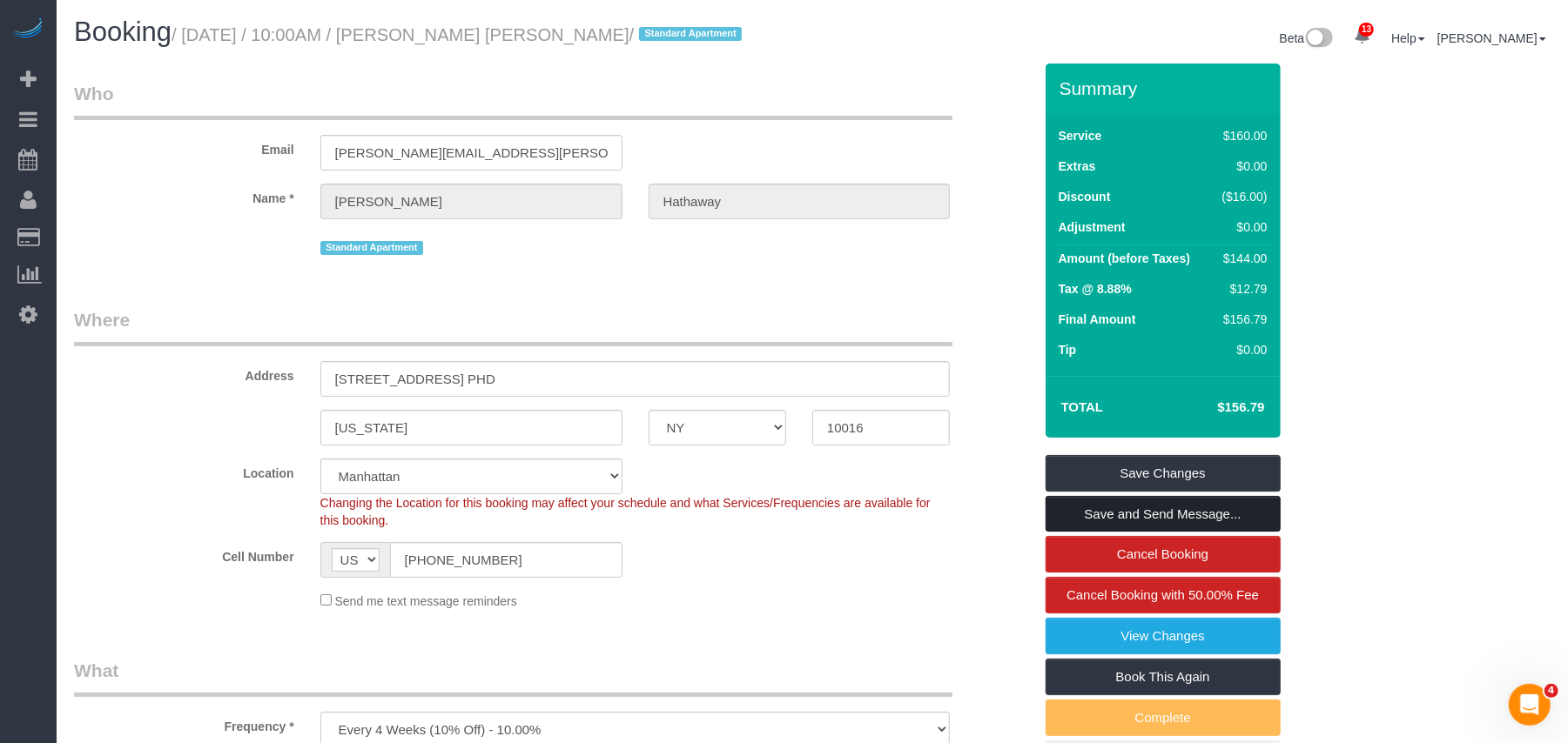
click at [1184, 510] on link "Save and Send Message..." at bounding box center [1163, 514] width 235 height 36
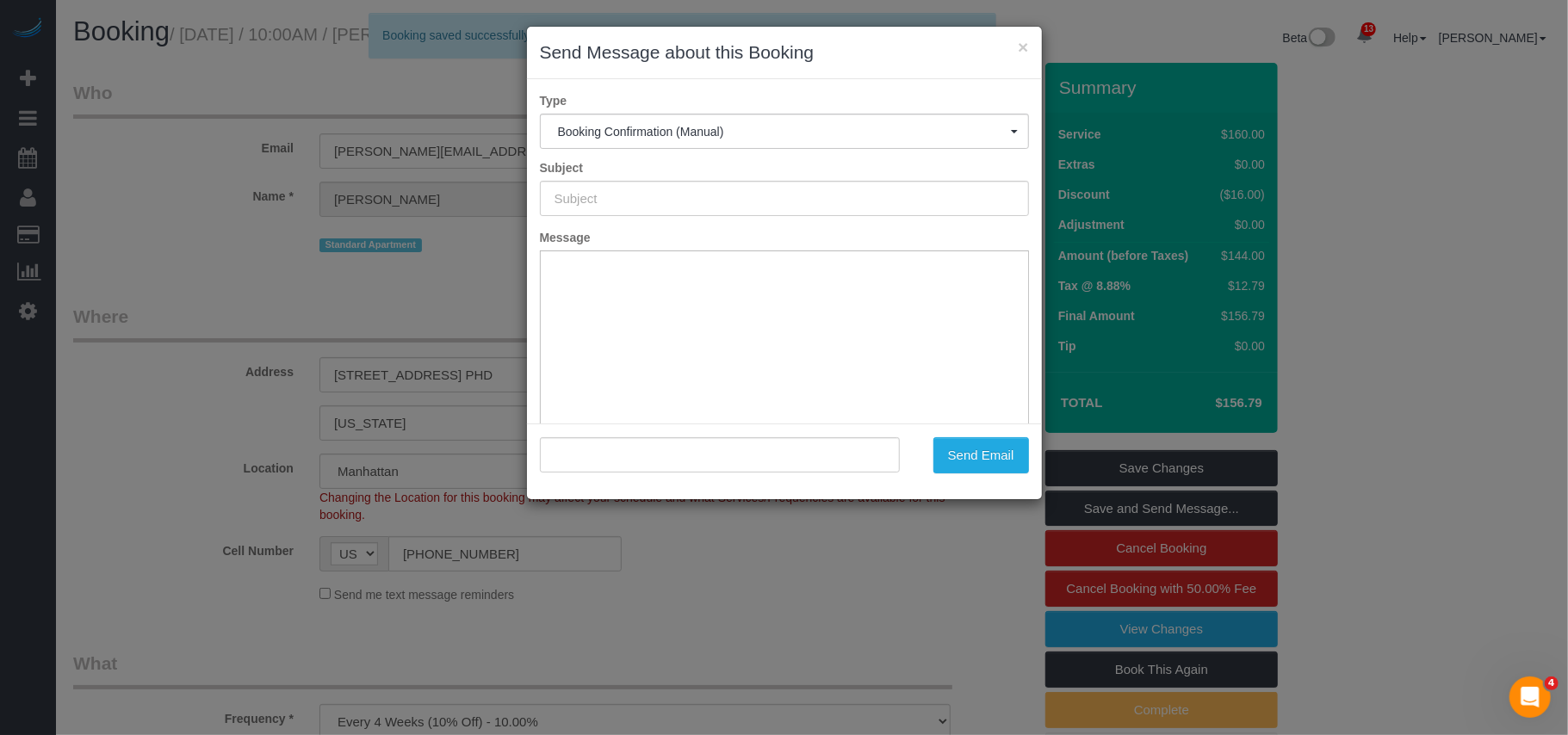
type input "Cleaning Confirmed for 09/07/2025 at 10:00am"
type input ""McKenna Hathaway" <mckenna.hathaway@gmail.com>"
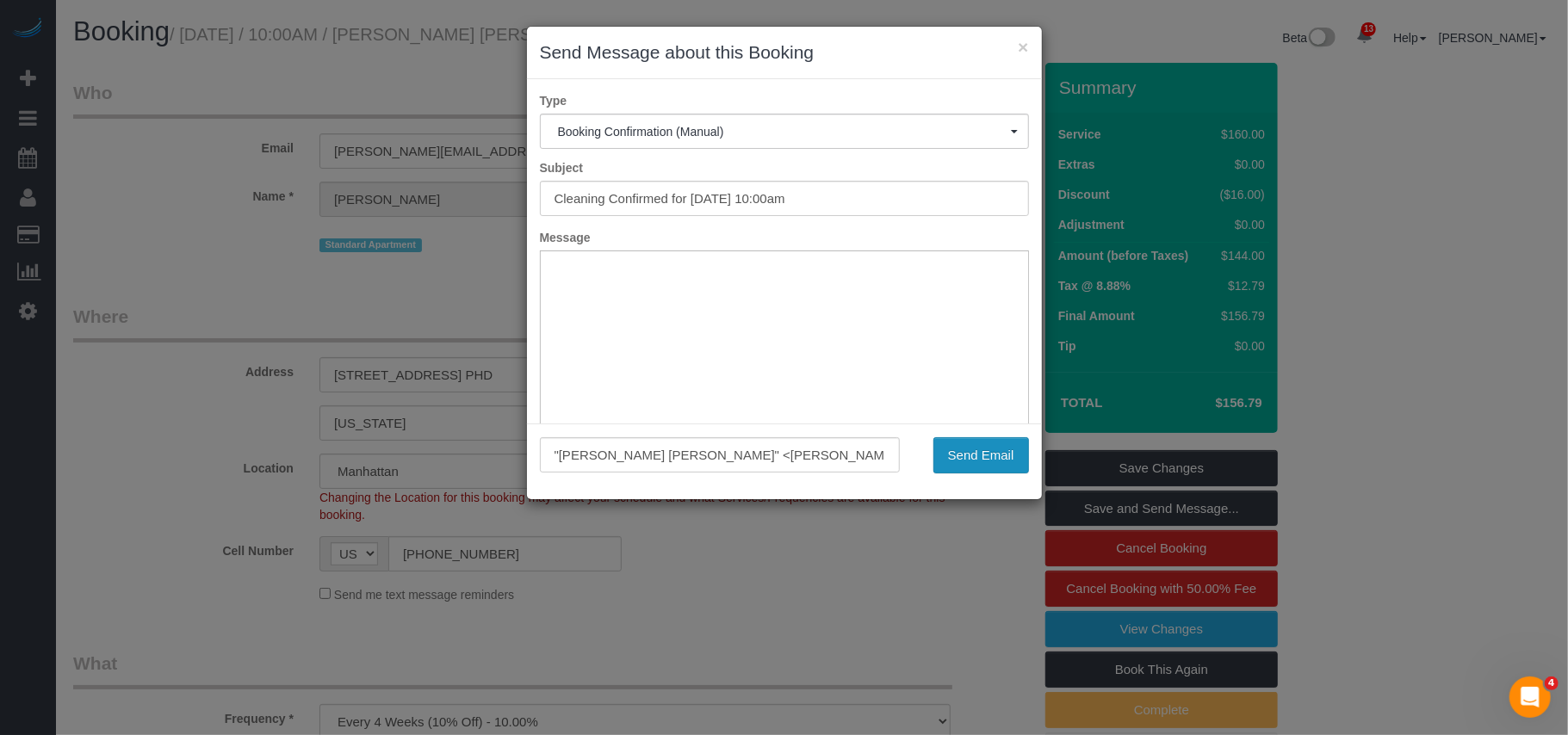
click at [945, 444] on button "Send Email" at bounding box center [980, 455] width 95 height 36
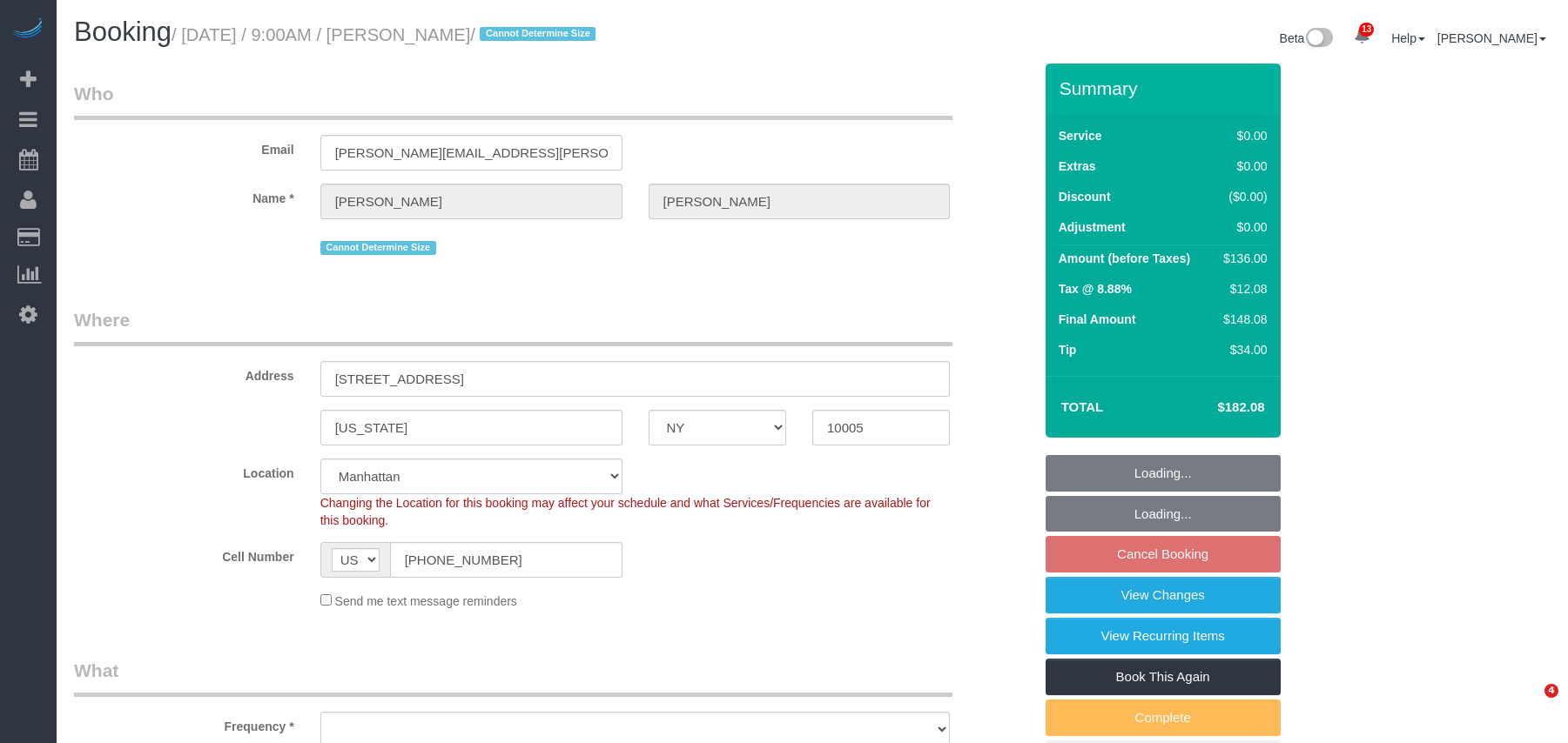
select select "NY"
select select "object:844"
select select "number:58"
select select "number:76"
select select "number:15"
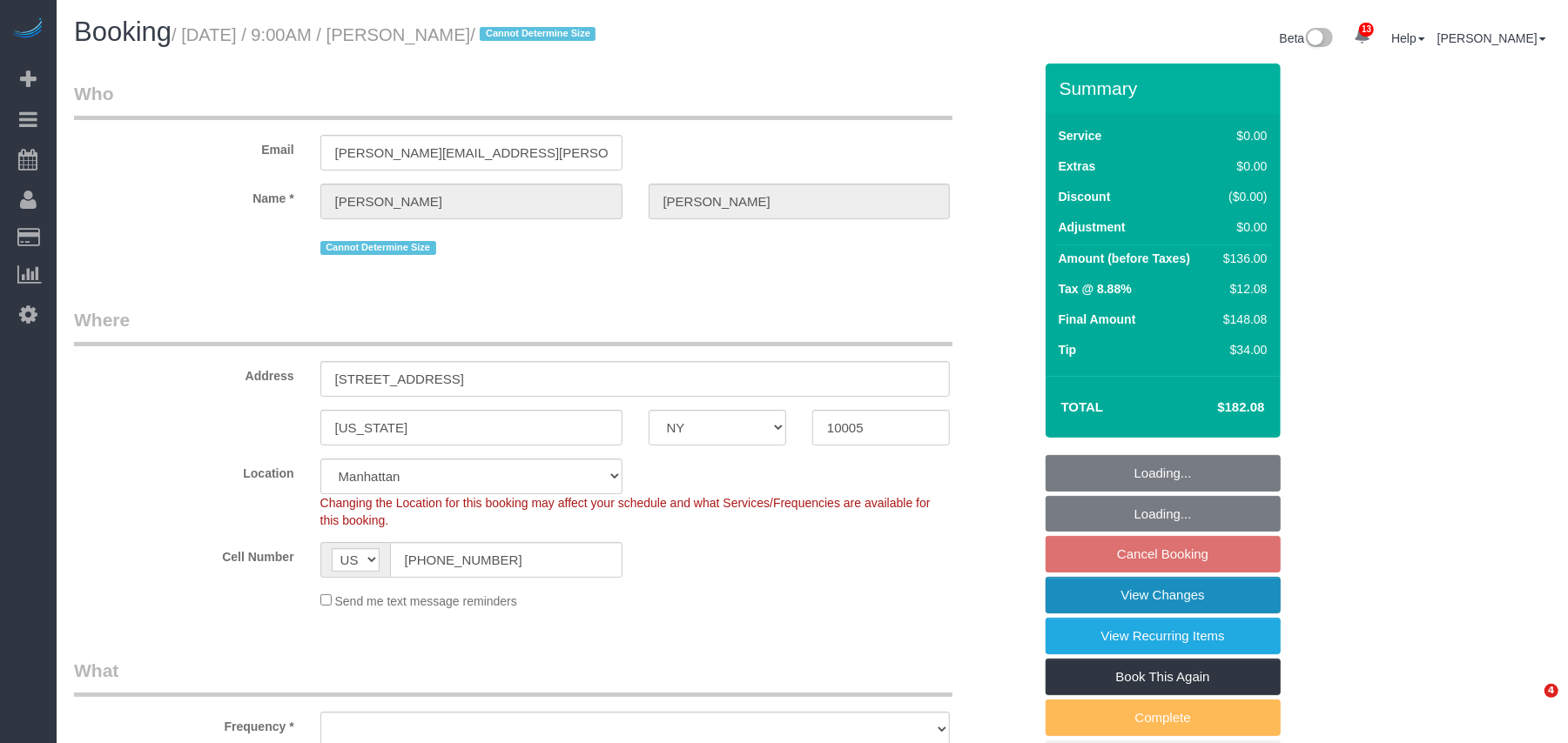
select select "number:6"
select select "1"
select select "string:stripe-pm_1Nvu914VGloSiKo7EAOxICRX"
select select "object:1442"
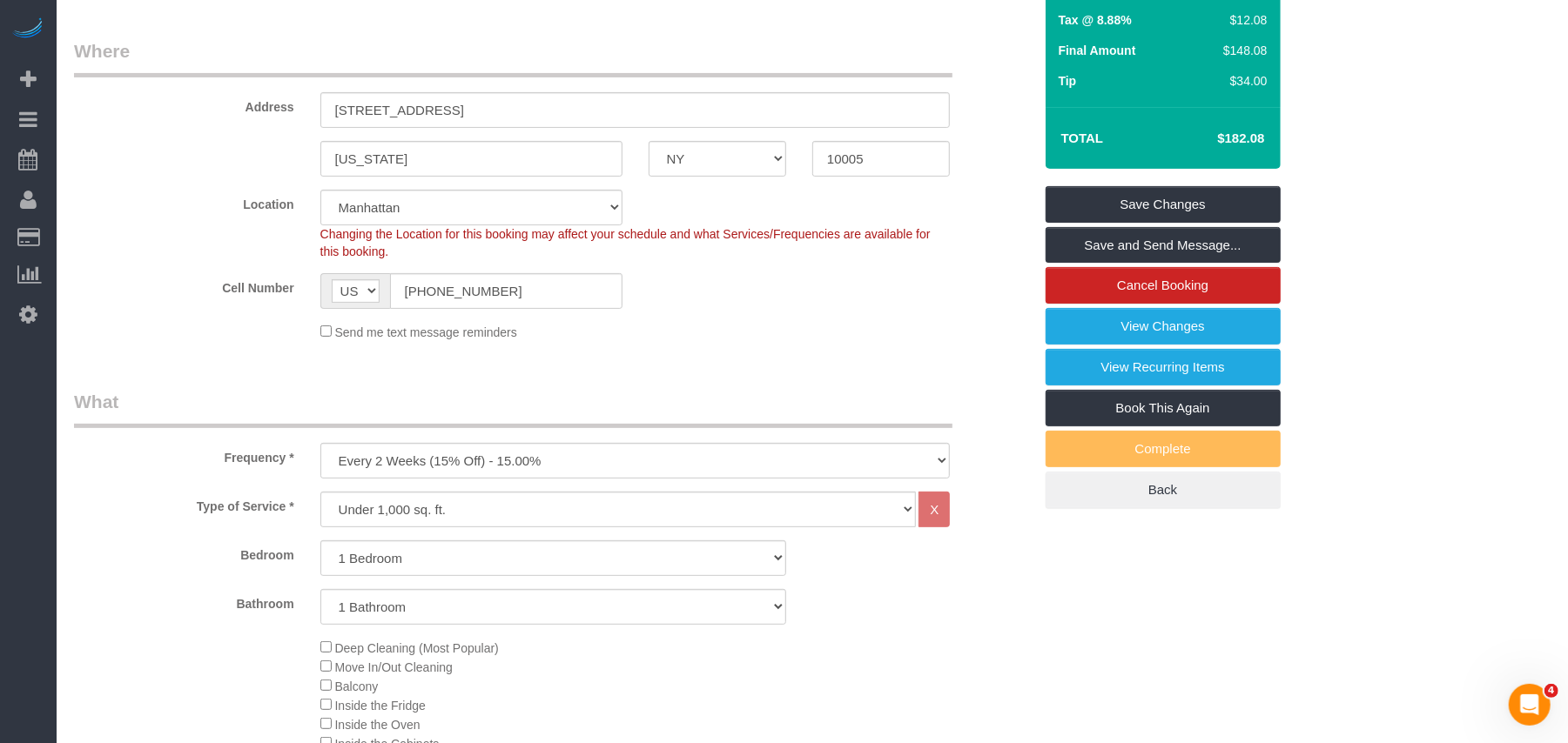
scroll to position [231, 0]
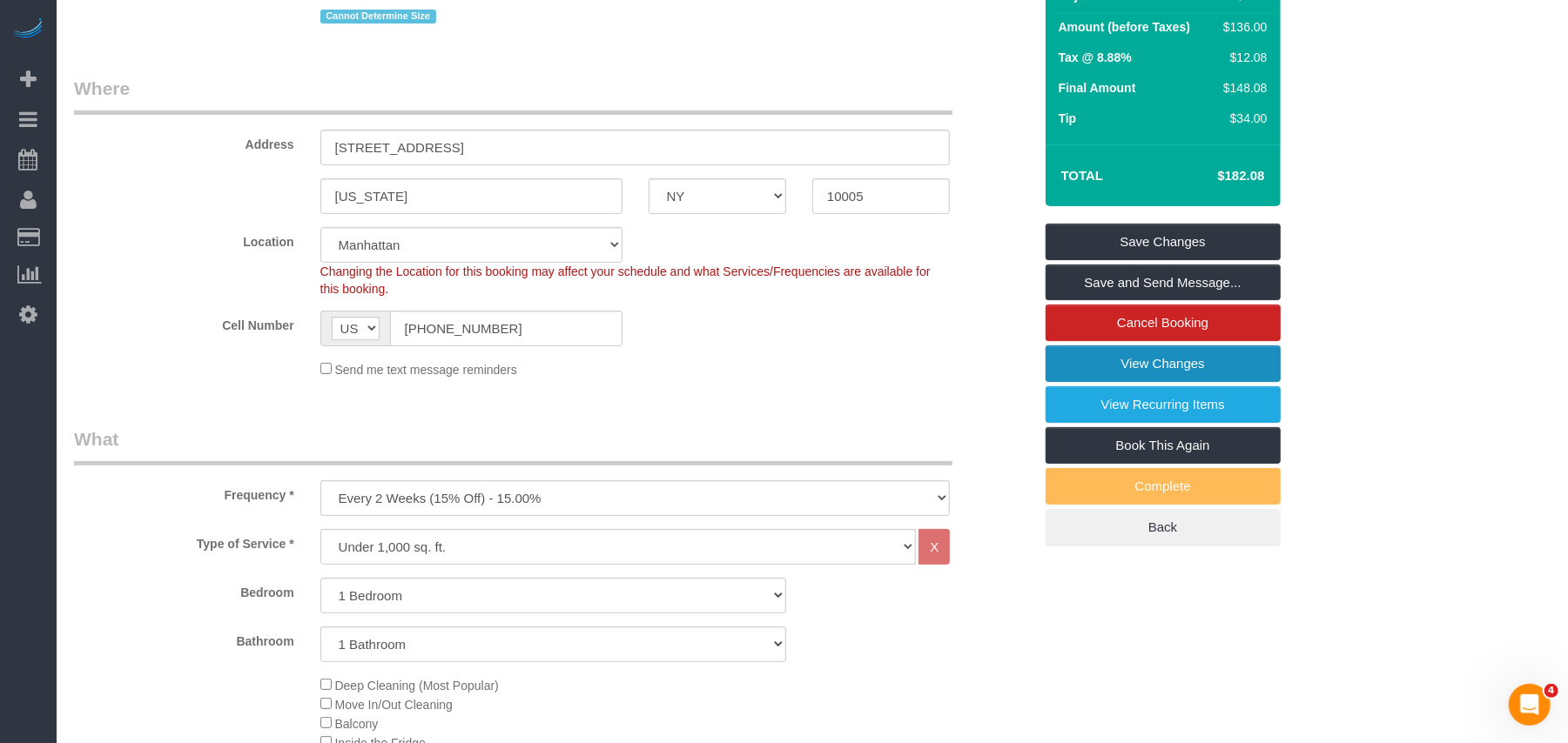
click at [1120, 369] on link "View Changes" at bounding box center [1163, 363] width 235 height 36
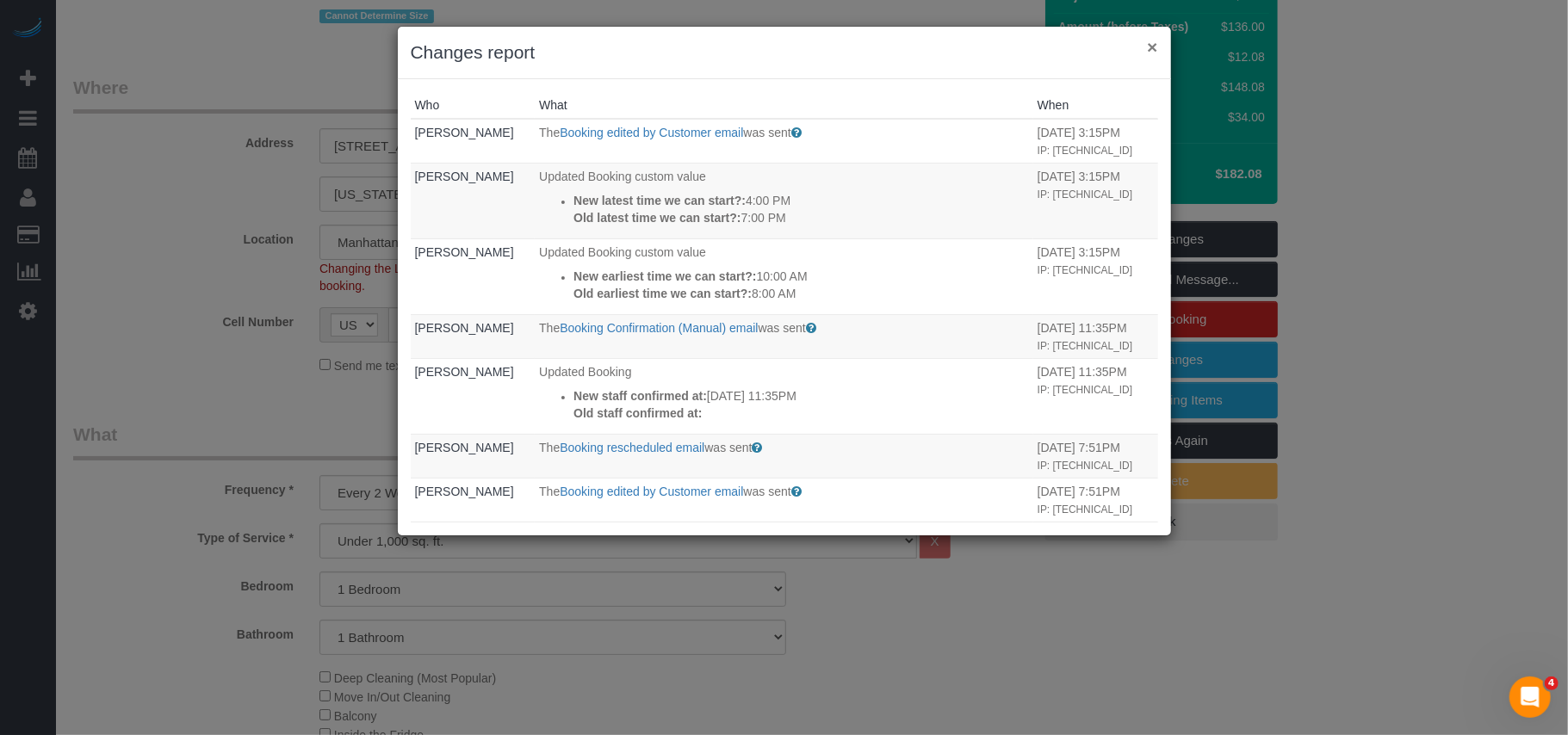
click at [1152, 44] on button "×" at bounding box center [1151, 47] width 10 height 19
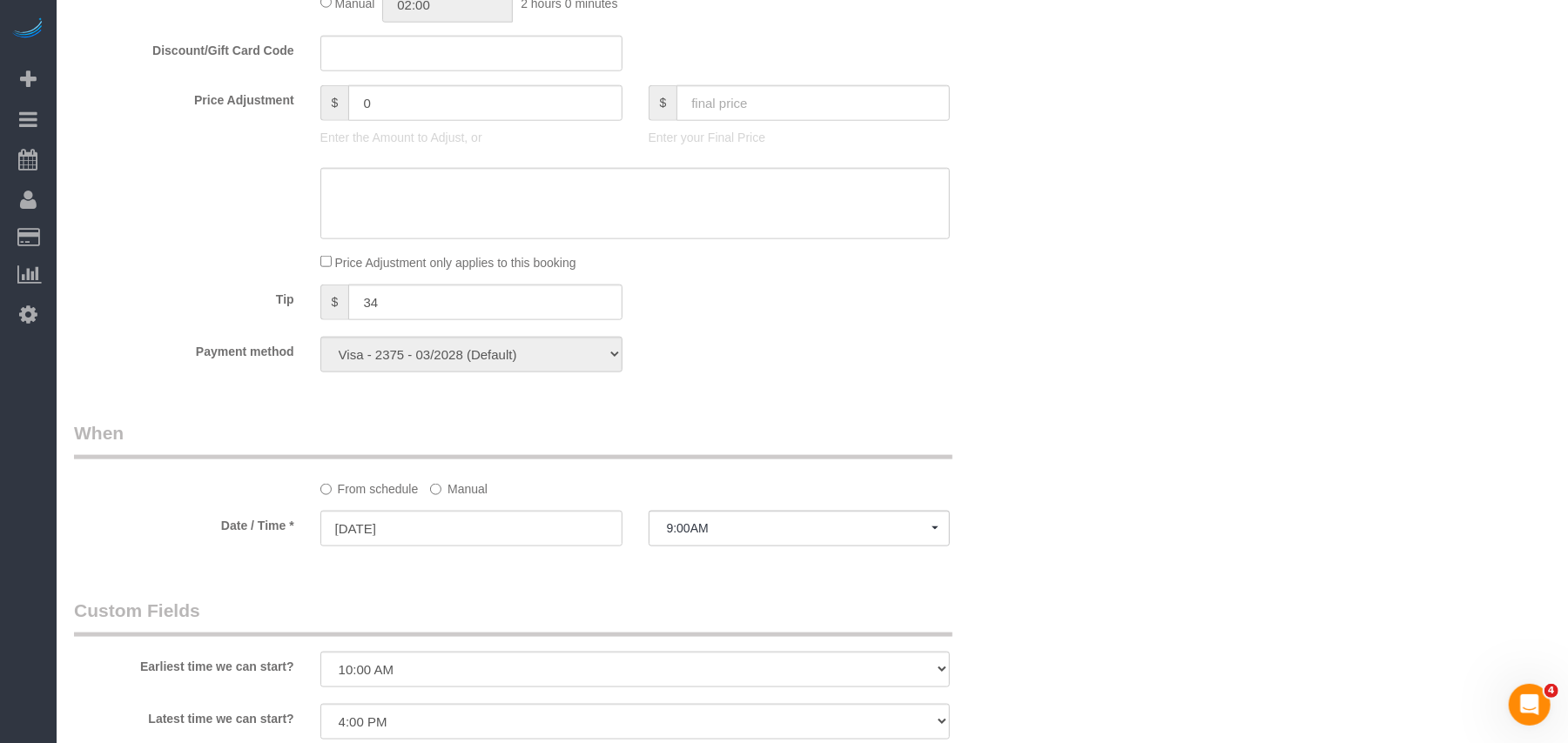
scroll to position [1392, 0]
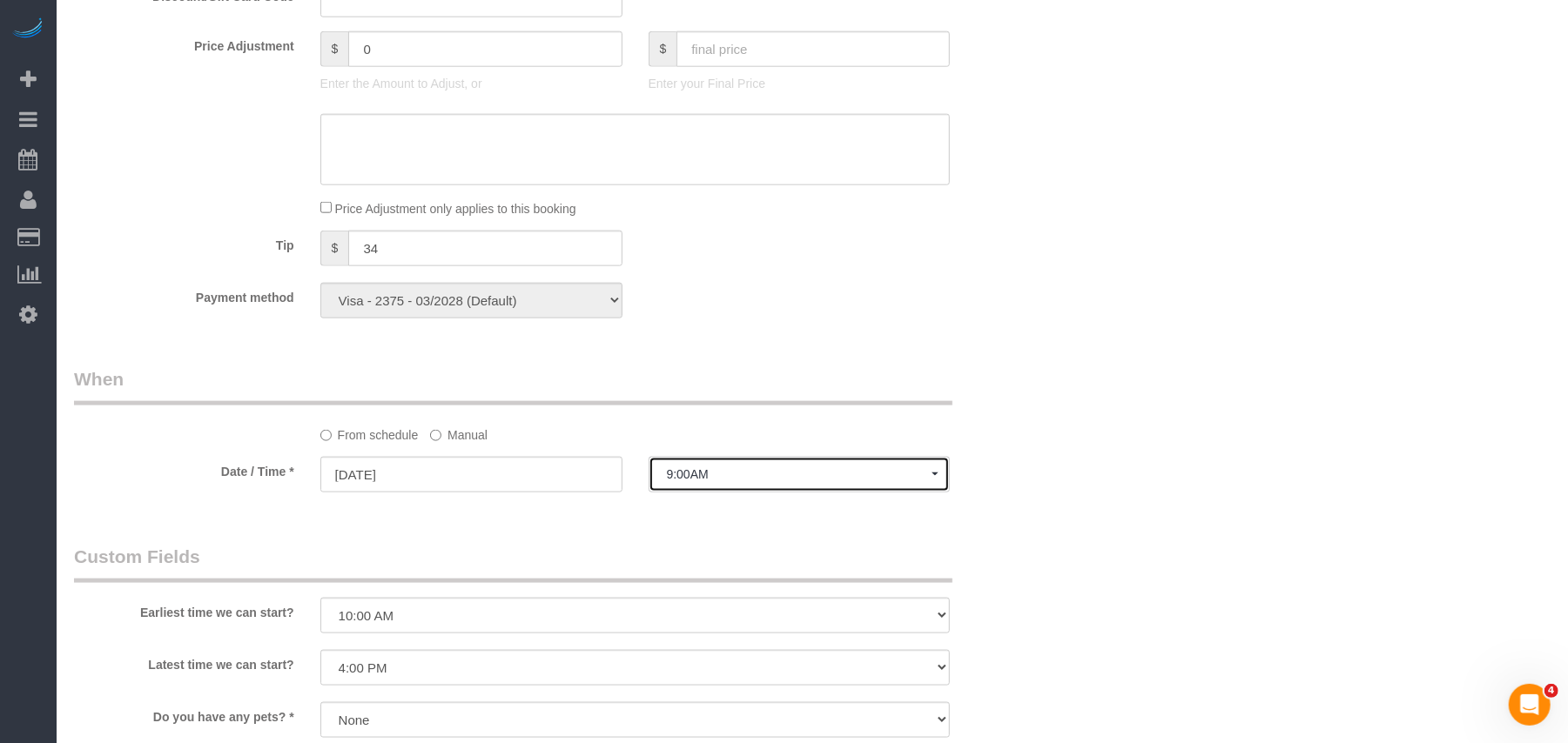
click at [746, 471] on span "9:00AM" at bounding box center [800, 474] width 266 height 14
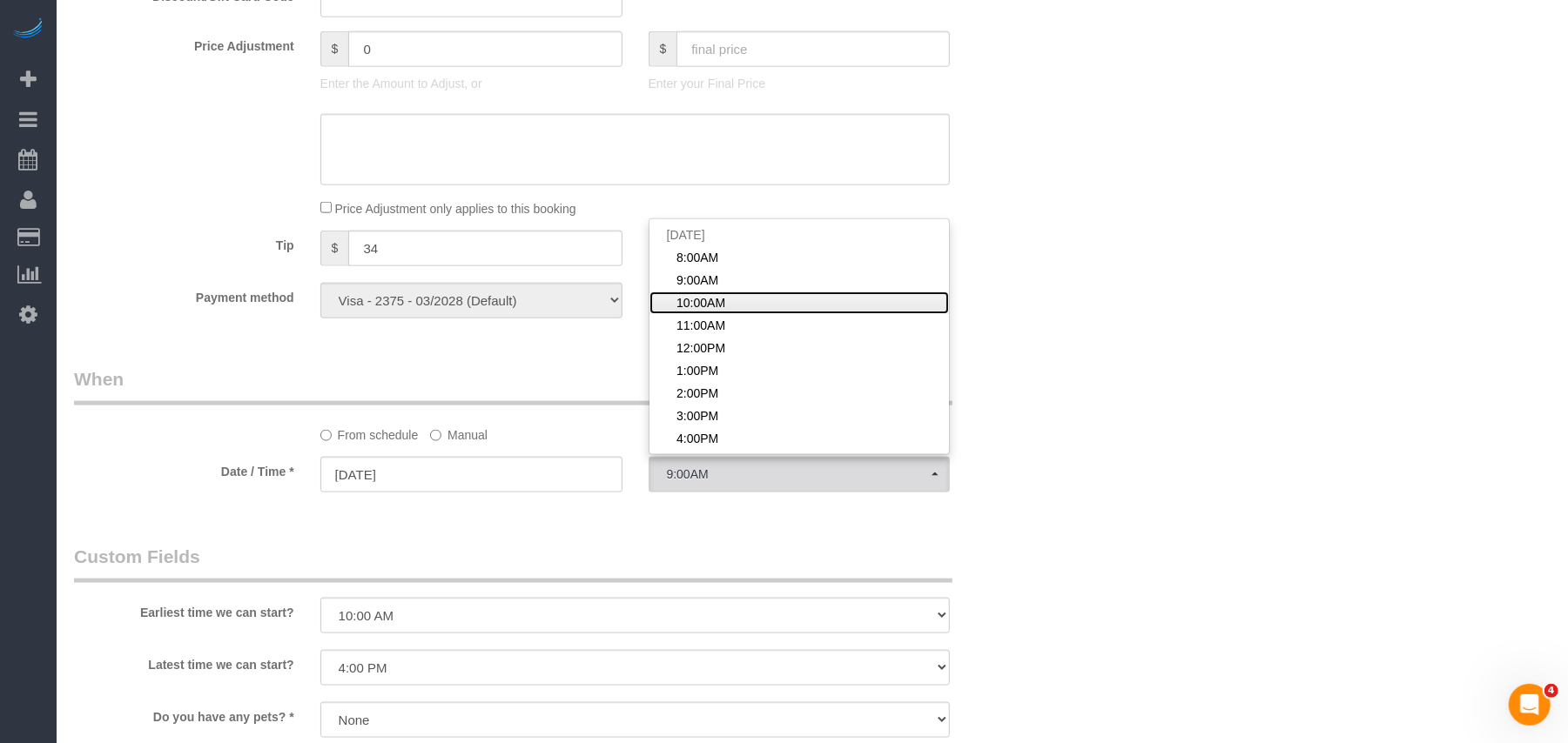
click at [698, 306] on span "10:00AM" at bounding box center [701, 302] width 49 height 18
select select "spot3"
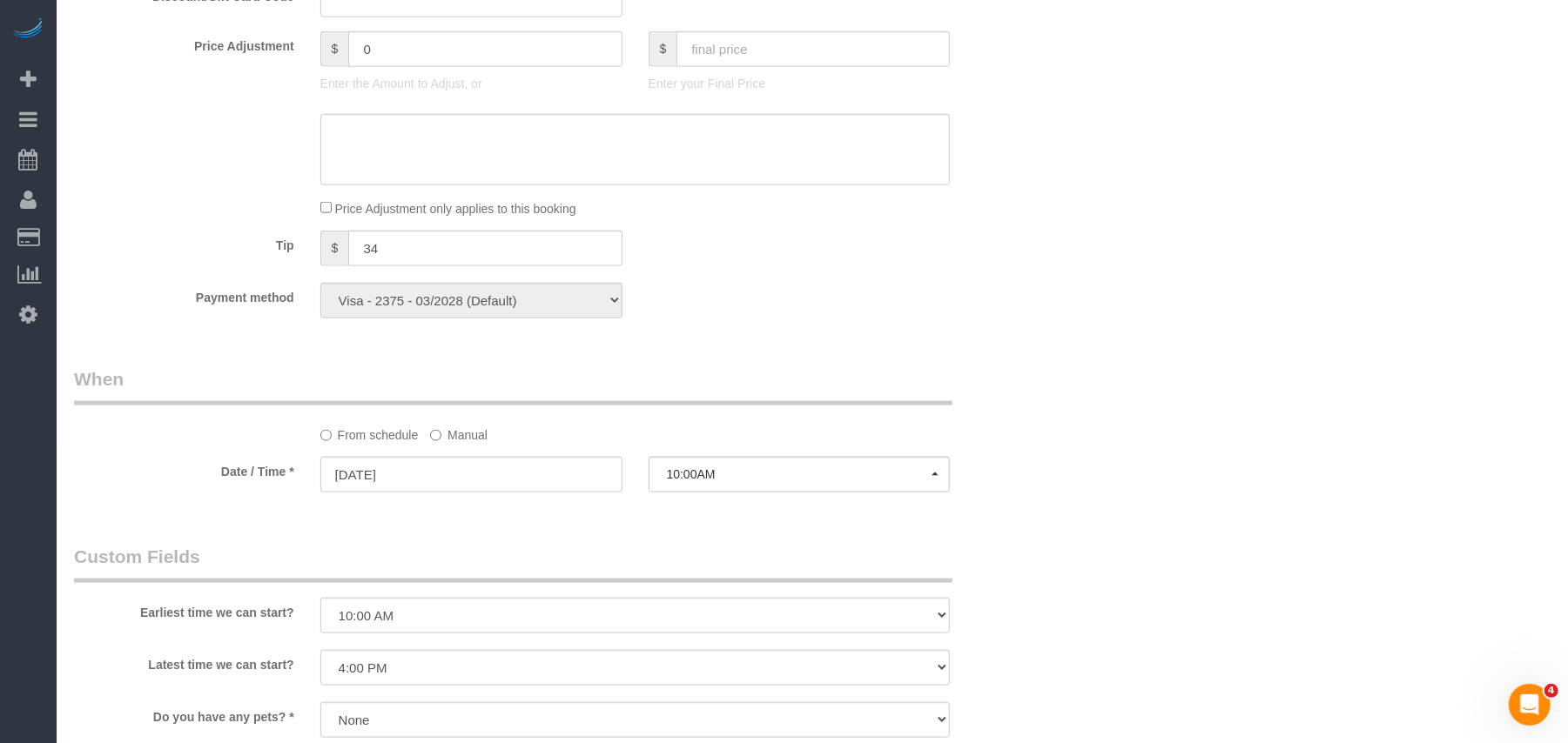
click at [833, 398] on legend "When" at bounding box center [513, 386] width 879 height 39
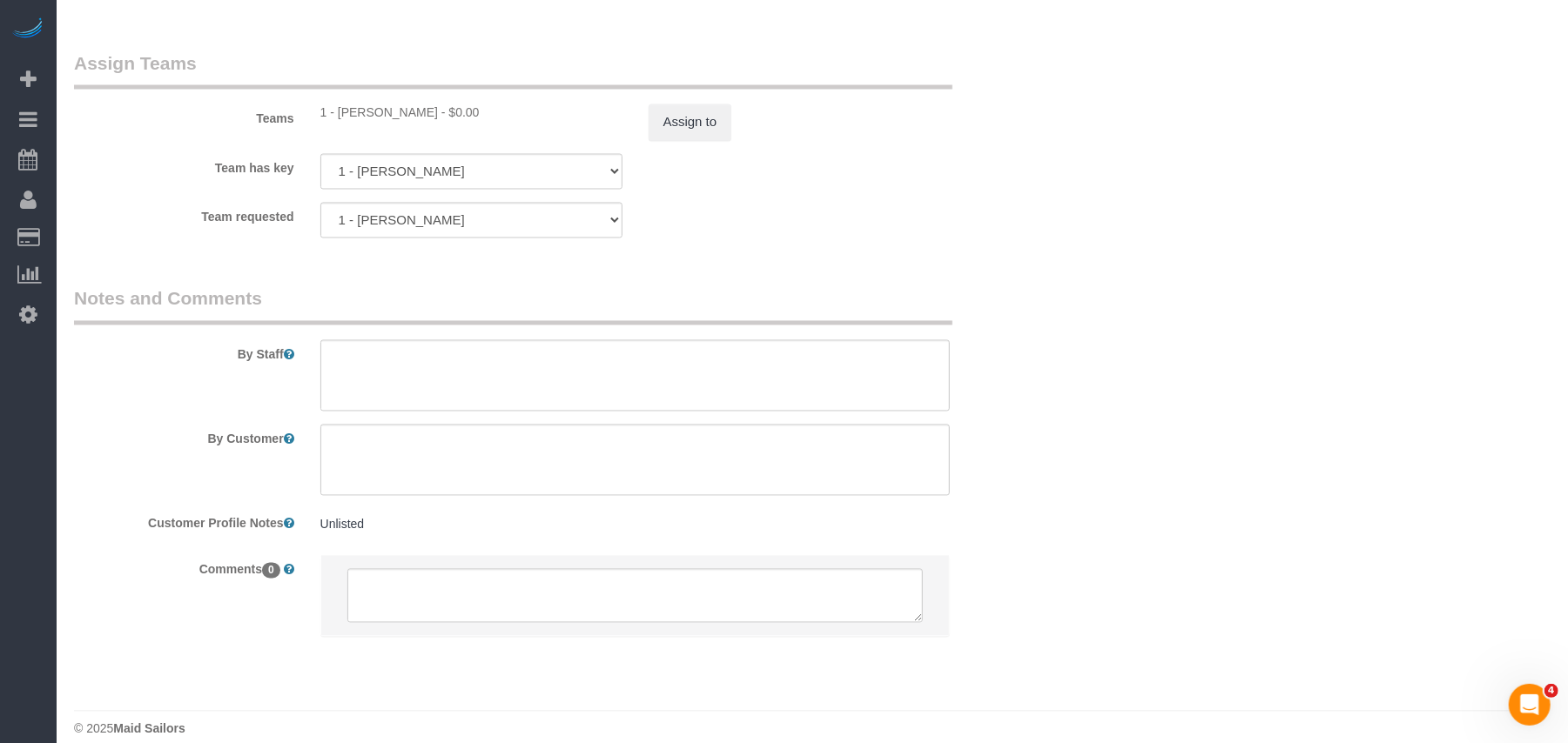
scroll to position [2280, 0]
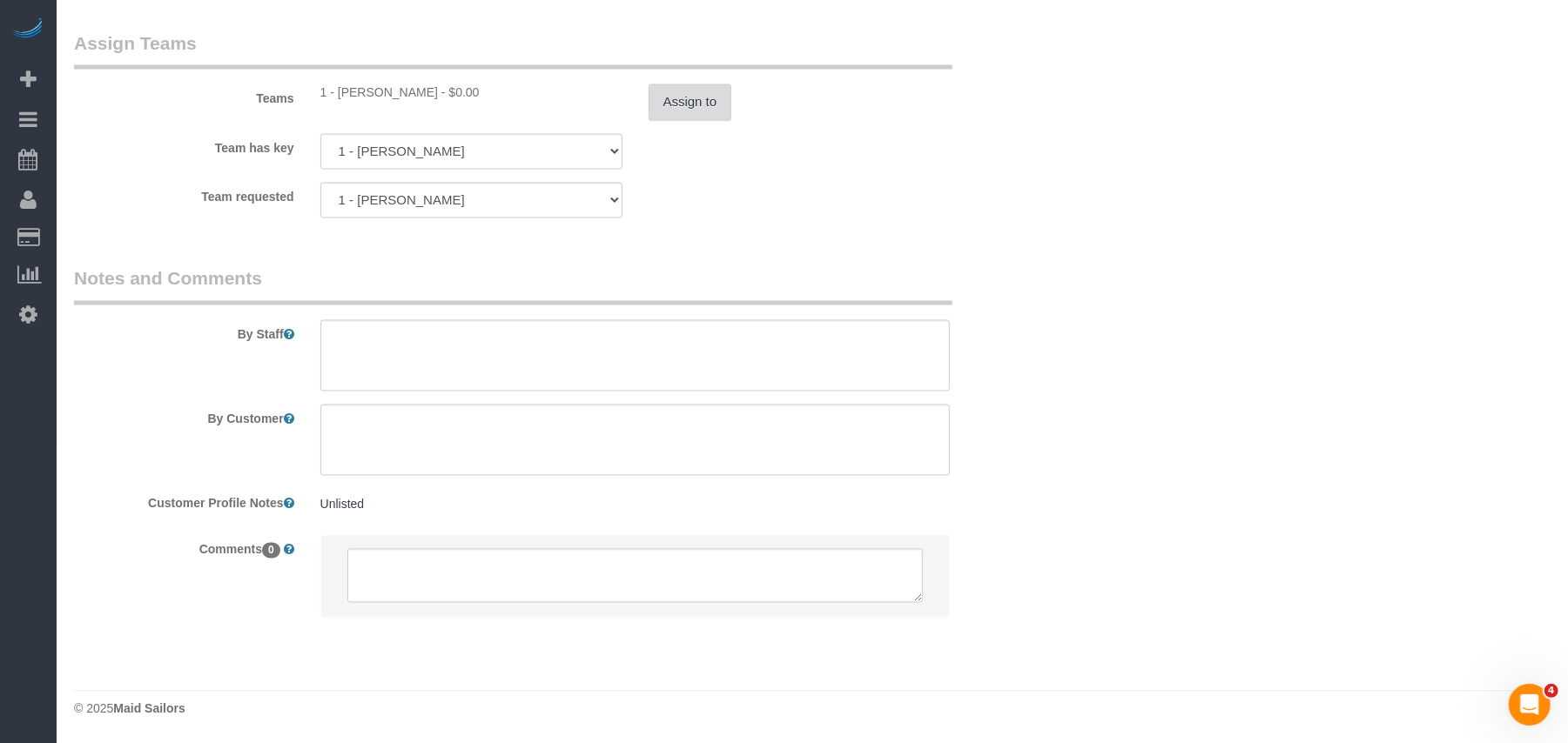
click at [701, 119] on button "Assign to" at bounding box center [690, 102] width 83 height 36
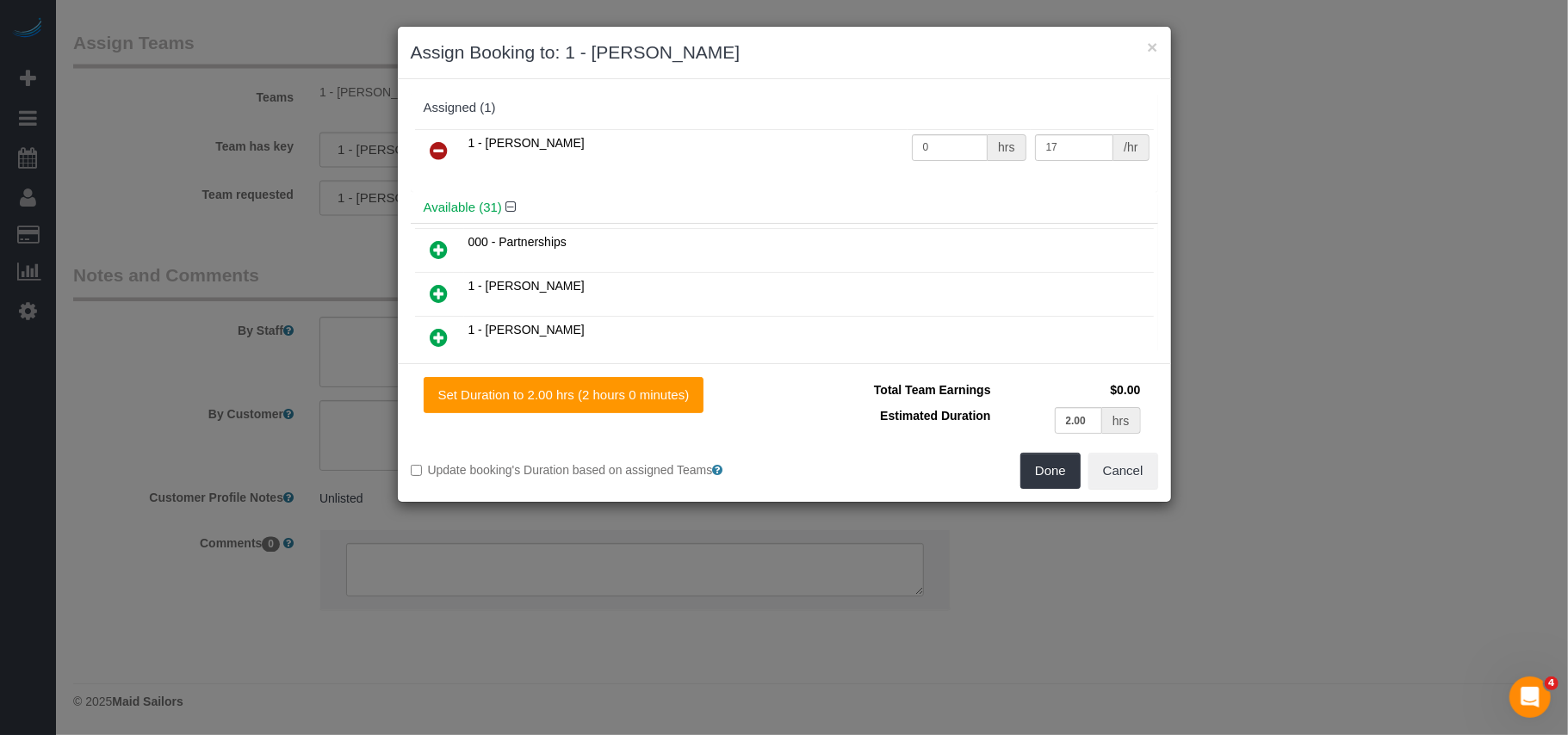
click at [432, 146] on icon at bounding box center [440, 151] width 19 height 20
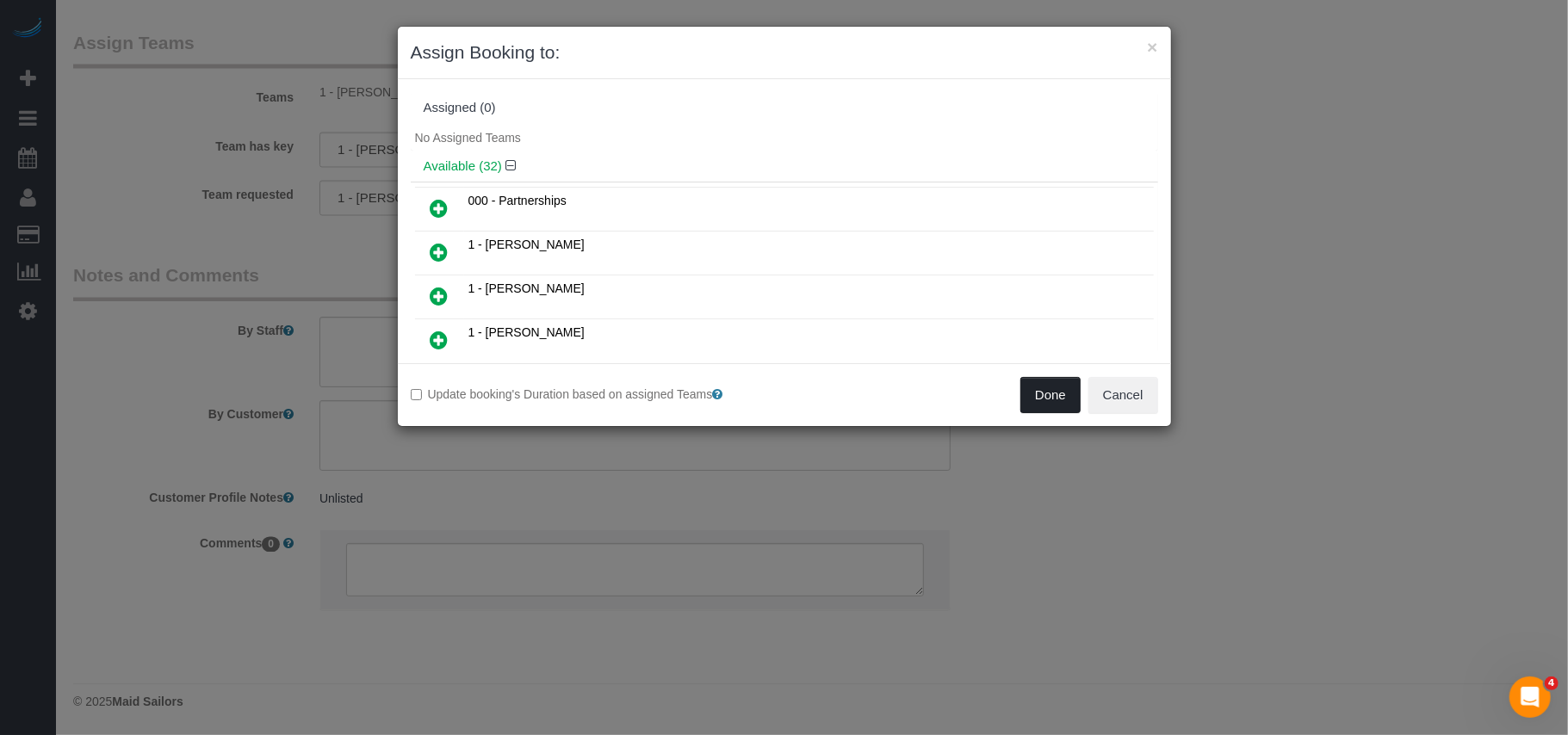
click at [1076, 401] on button "Done" at bounding box center [1050, 394] width 60 height 36
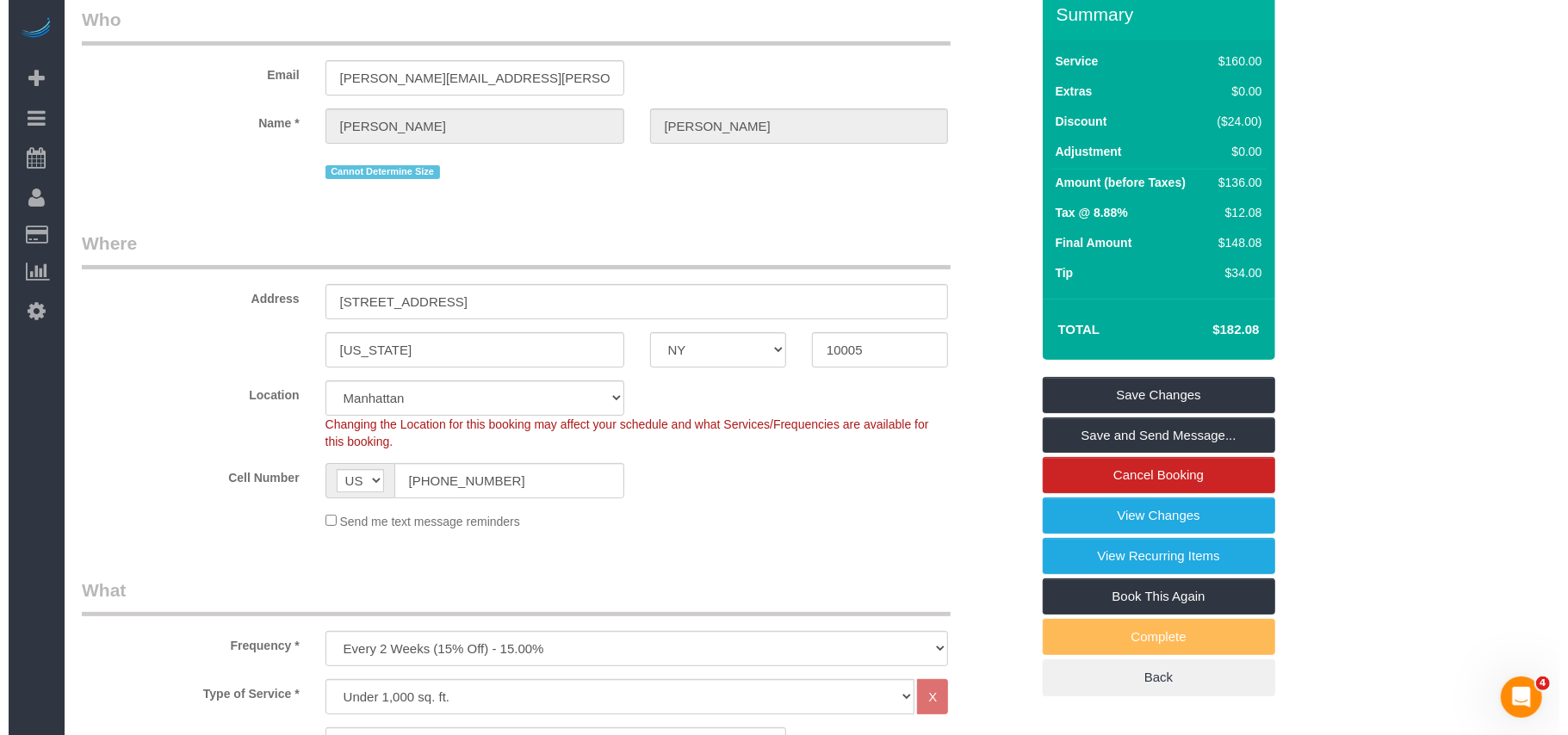
scroll to position [0, 0]
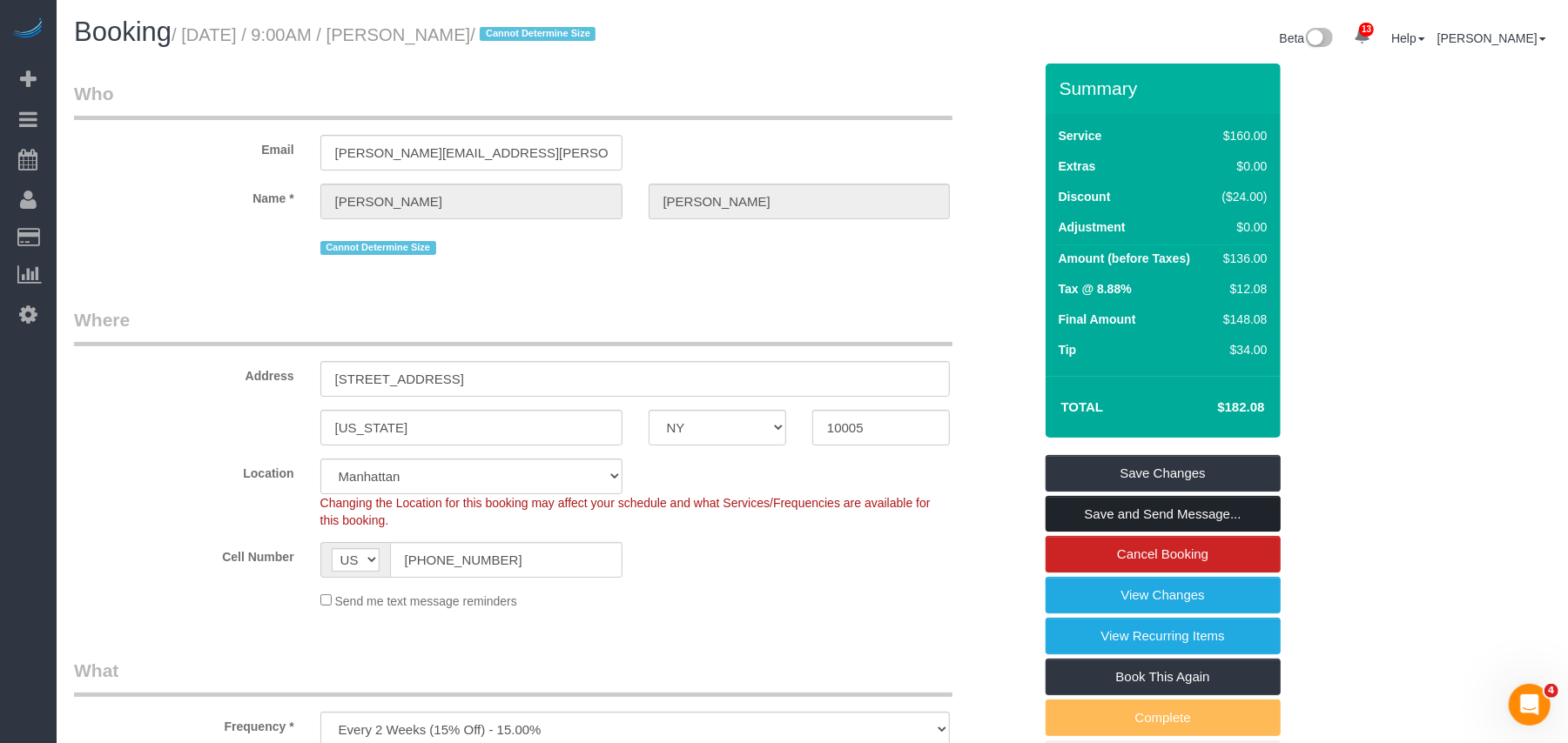
click at [1127, 509] on link "Save and Send Message..." at bounding box center [1163, 514] width 235 height 36
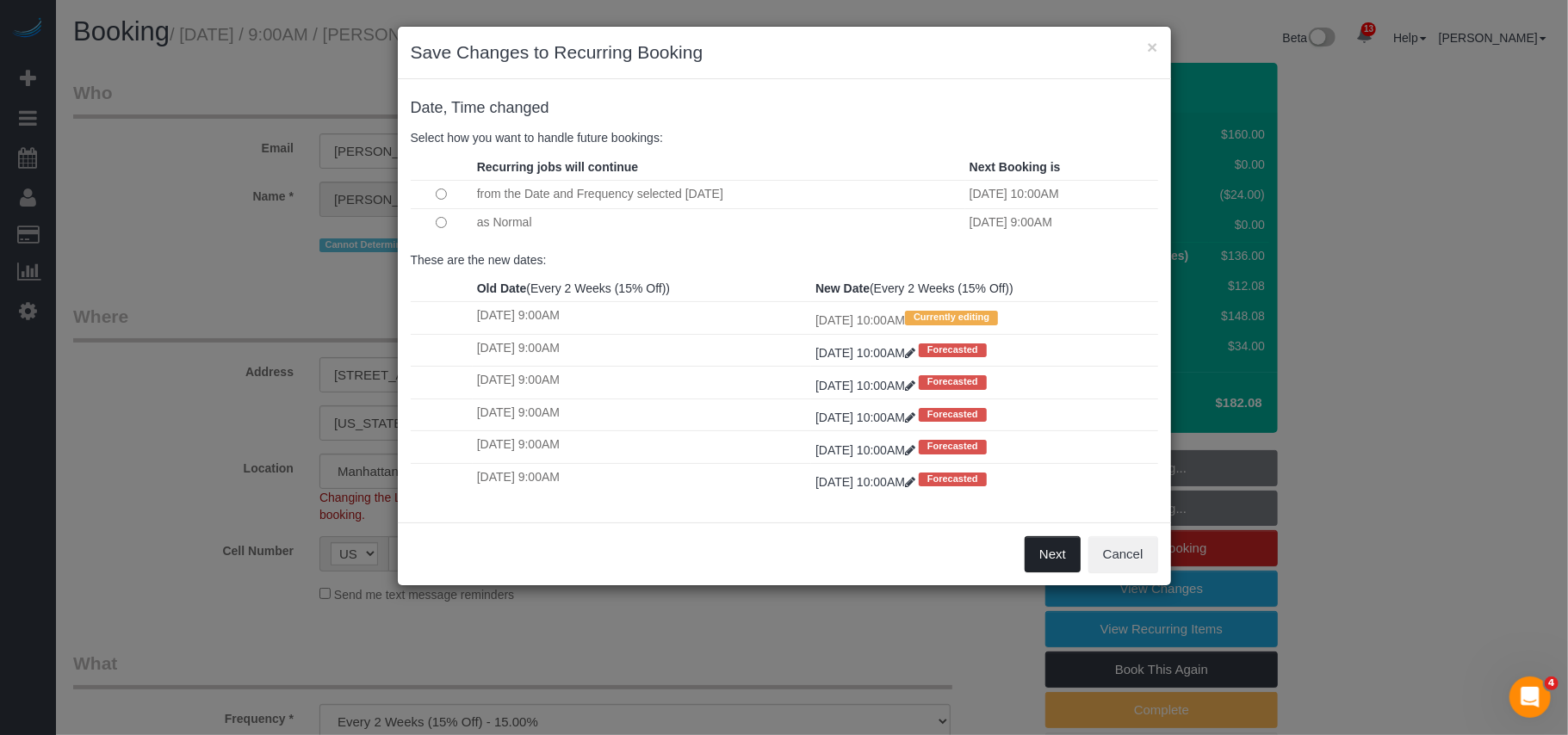
drag, startPoint x: 1037, startPoint y: 565, endPoint x: 921, endPoint y: 498, distance: 134.0
click at [1037, 565] on button "Next" at bounding box center [1052, 554] width 56 height 36
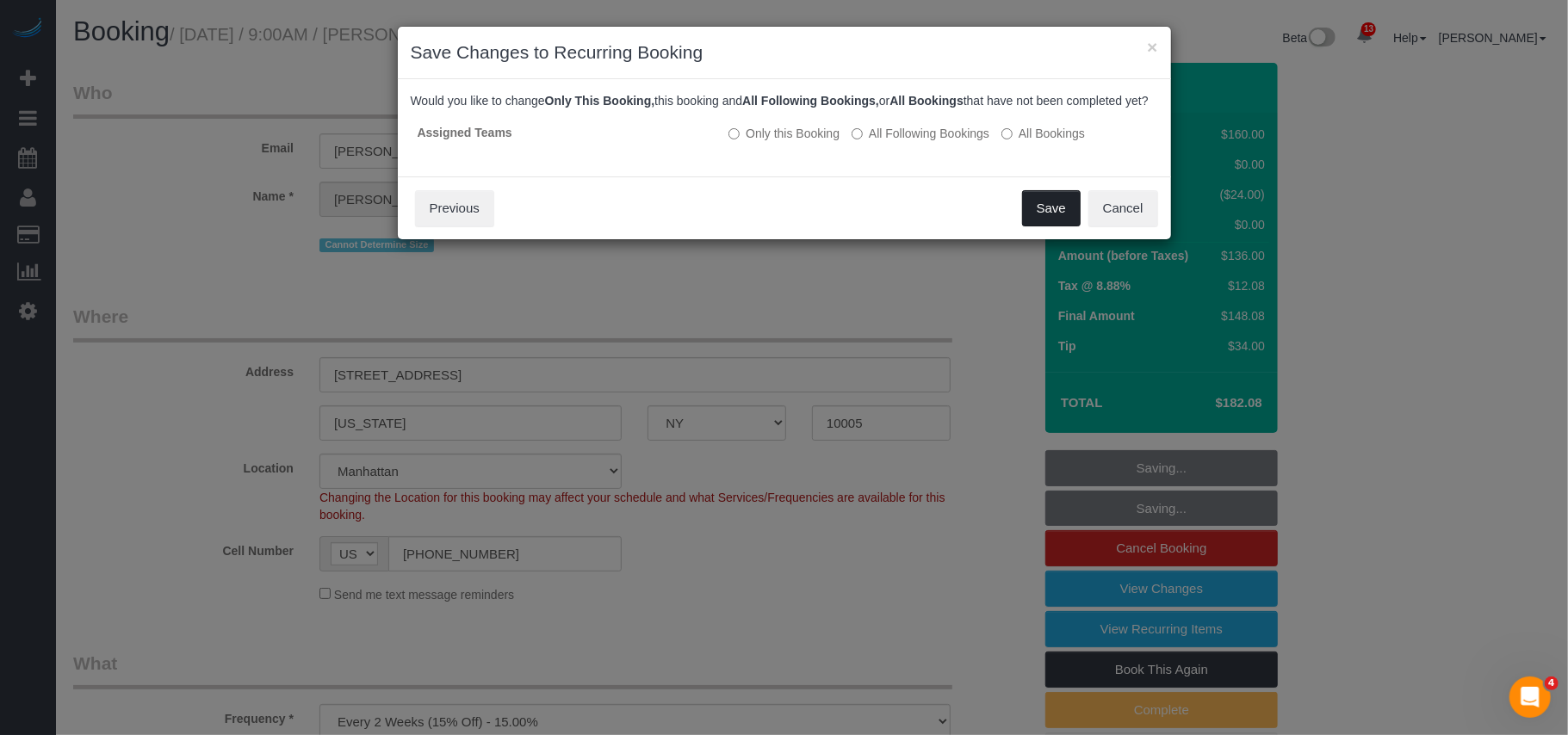
click at [1040, 227] on button "Save" at bounding box center [1051, 208] width 58 height 36
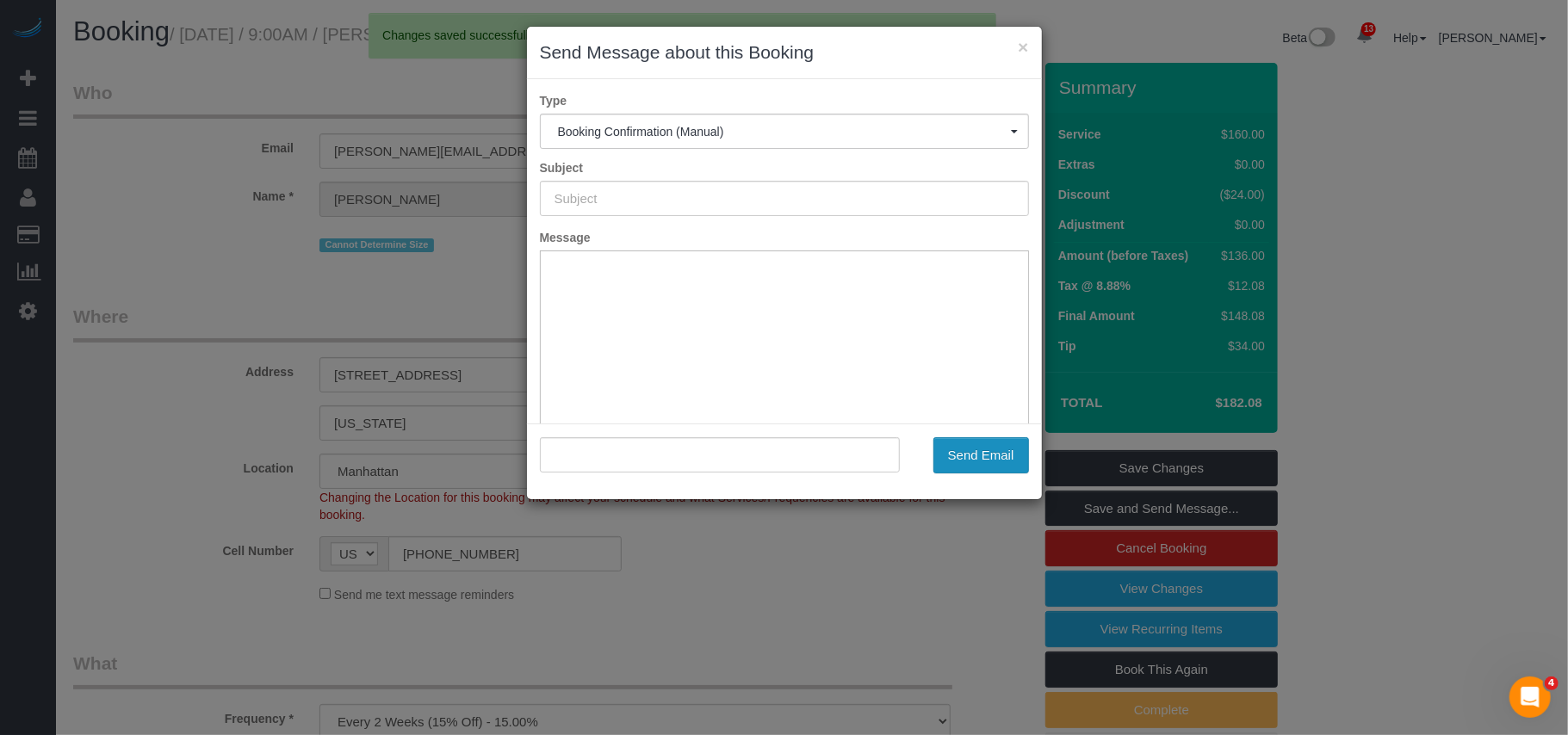
type input "Cleaning Confirmed for [DATE] 10:00am"
type input ""[PERSON_NAME]" <[PERSON_NAME][EMAIL_ADDRESS][PERSON_NAME][DOMAIN_NAME]>"
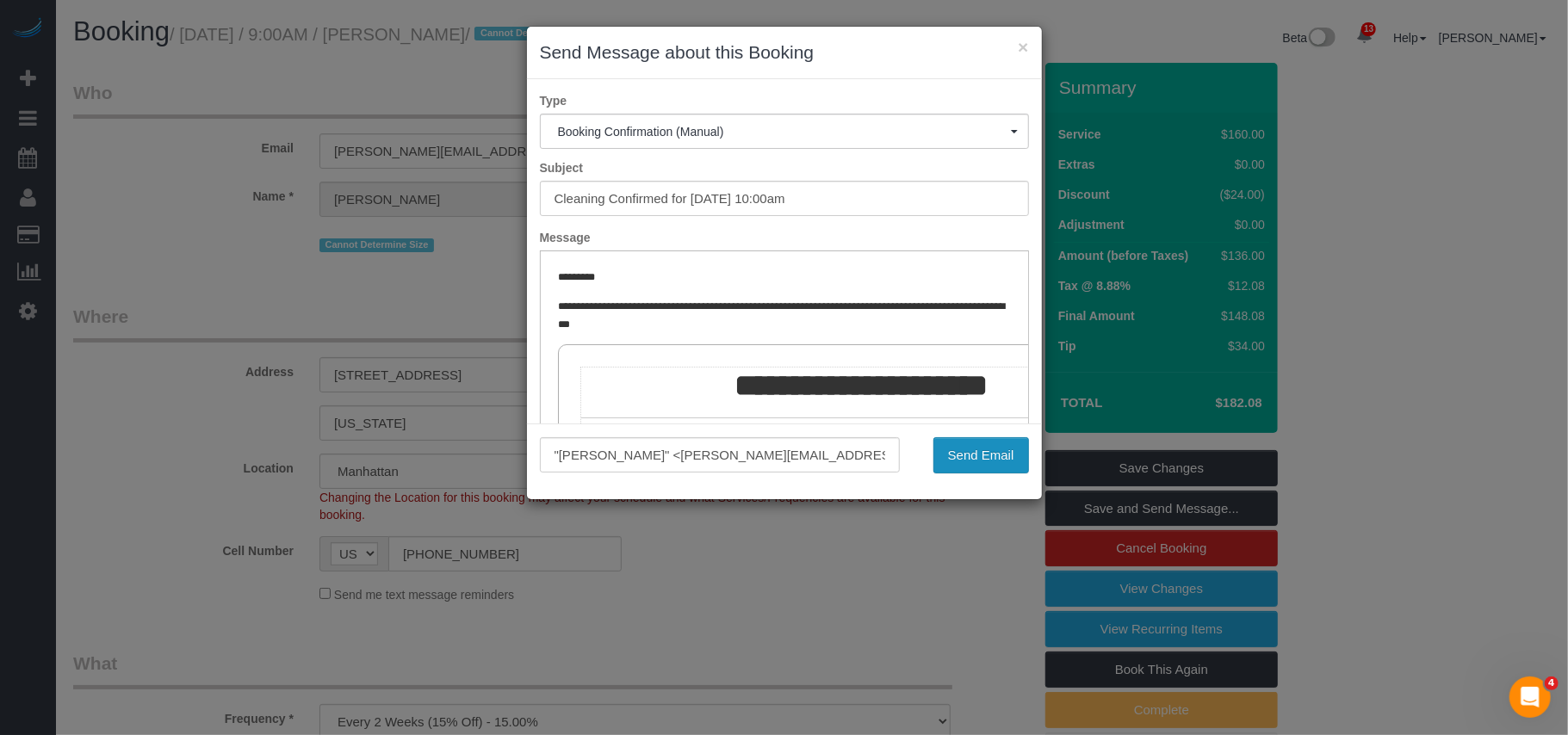
click at [951, 467] on button "Send Email" at bounding box center [980, 455] width 95 height 36
